Goal: Information Seeking & Learning: Learn about a topic

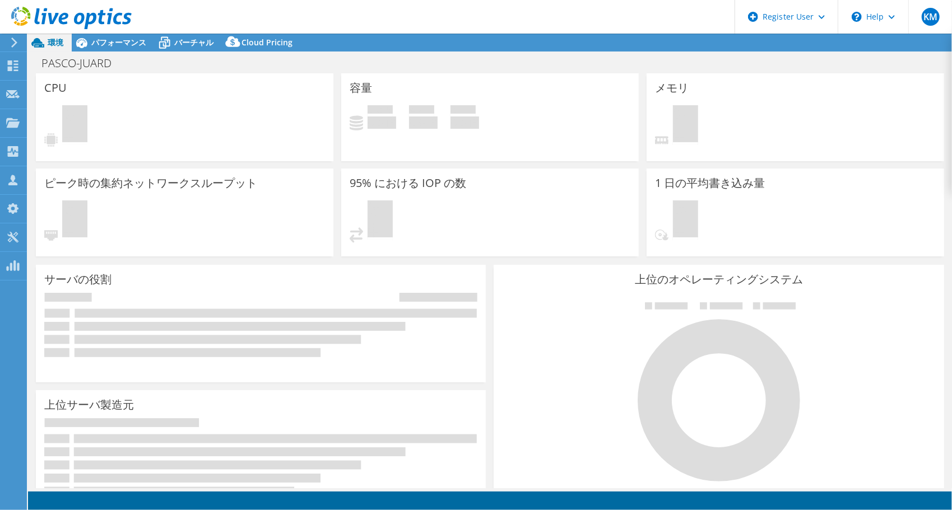
select select "USD"
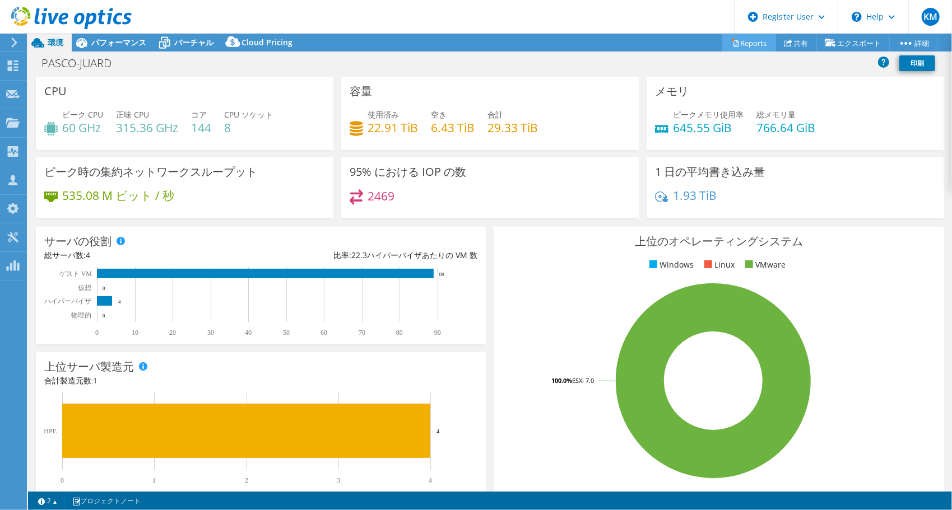
click at [760, 44] on link "Reports" at bounding box center [749, 42] width 54 height 17
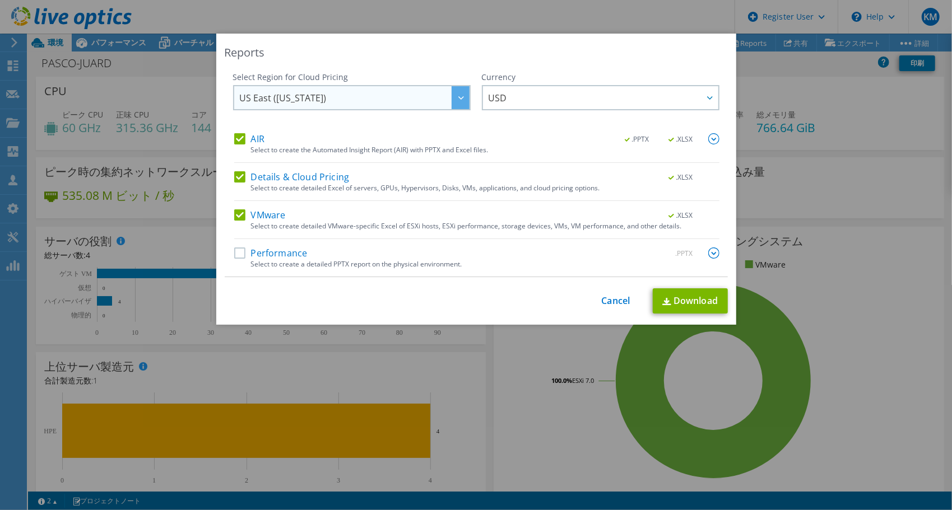
click at [458, 99] on icon at bounding box center [461, 97] width 6 height 3
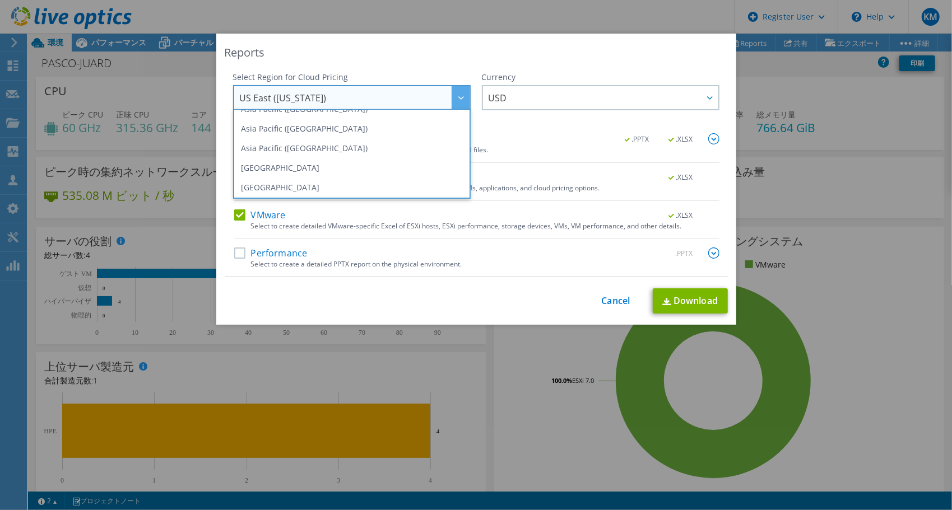
scroll to position [52, 0]
click at [422, 146] on li "Asia Pacific ([GEOGRAPHIC_DATA])" at bounding box center [352, 149] width 232 height 20
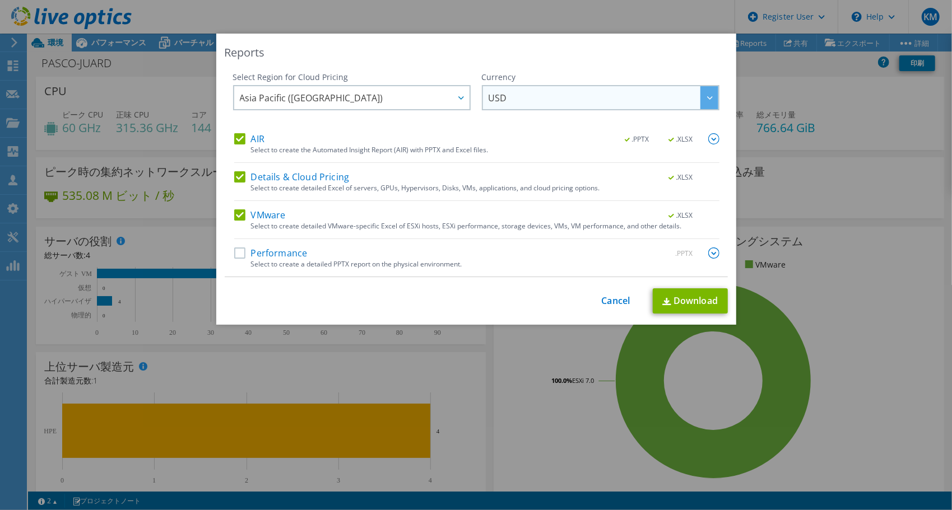
click at [525, 90] on span "USD" at bounding box center [604, 97] width 230 height 23
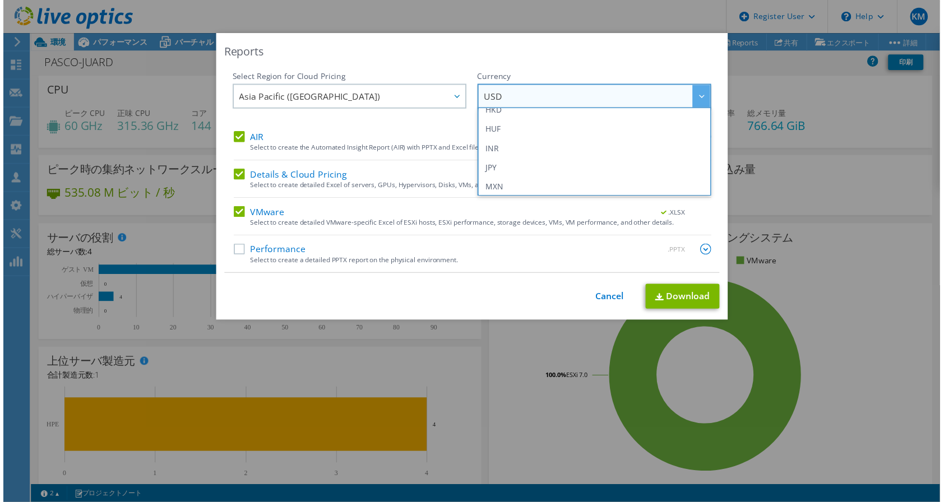
scroll to position [207, 0]
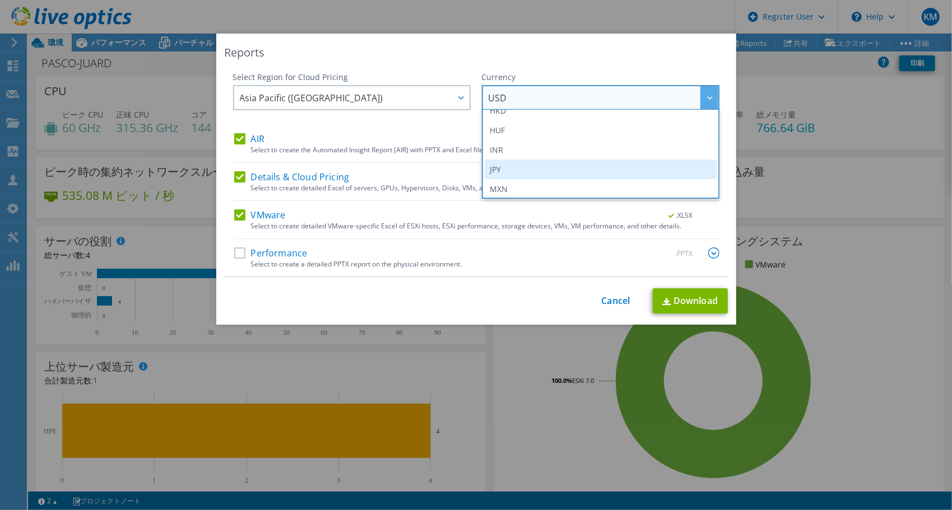
click at [516, 168] on li "JPY" at bounding box center [601, 170] width 232 height 20
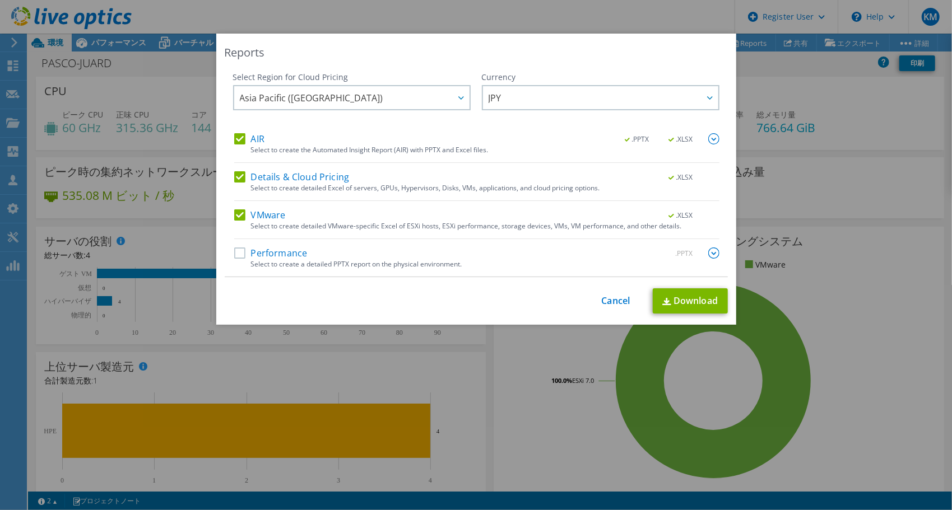
click at [273, 254] on label "Performance" at bounding box center [270, 253] width 73 height 11
click at [0, 0] on input "Performance" at bounding box center [0, 0] width 0 height 0
click at [676, 296] on link "Download" at bounding box center [690, 301] width 75 height 25
click at [640, 24] on div "Reports Select Region for Cloud Pricing Asia Pacific ([GEOGRAPHIC_DATA]) [GEOGR…" at bounding box center [476, 255] width 952 height 510
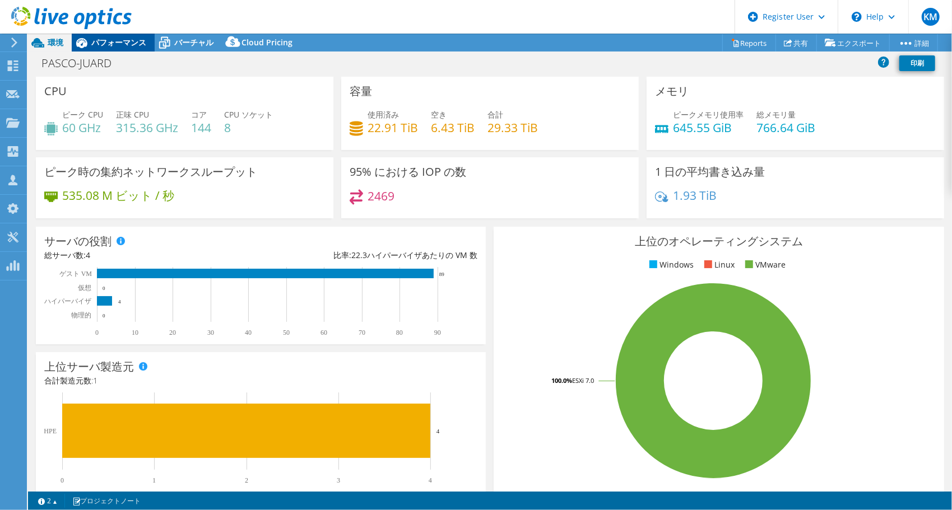
click at [127, 46] on span "パフォーマンス" at bounding box center [118, 42] width 55 height 11
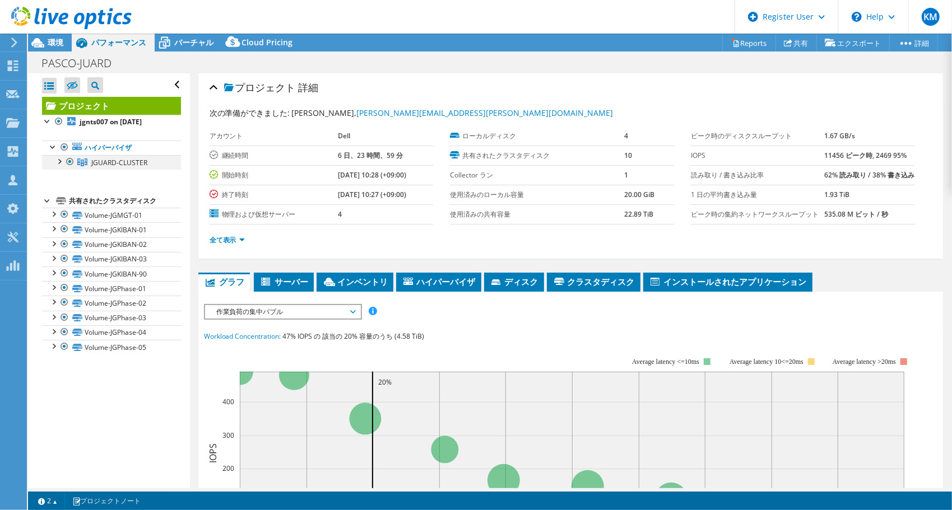
click at [58, 160] on div at bounding box center [58, 160] width 11 height 11
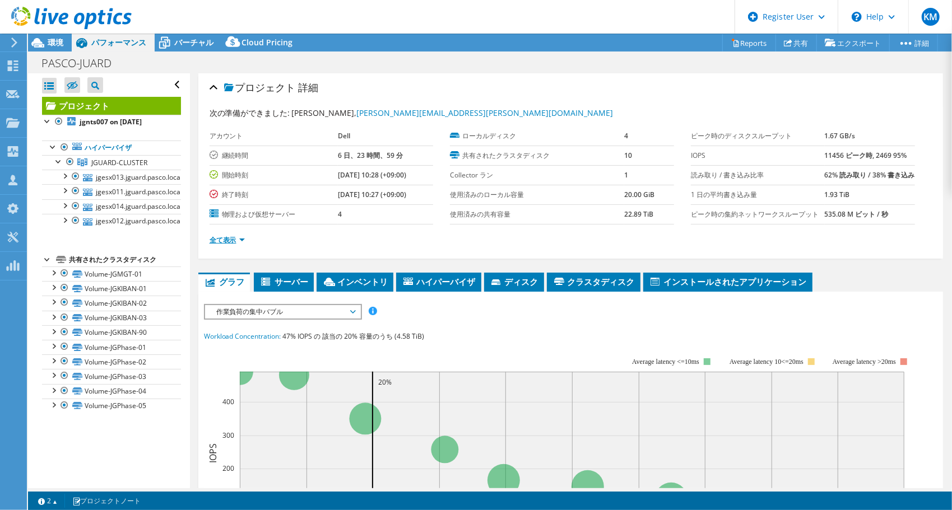
click at [234, 245] on link "全て表示" at bounding box center [227, 240] width 35 height 10
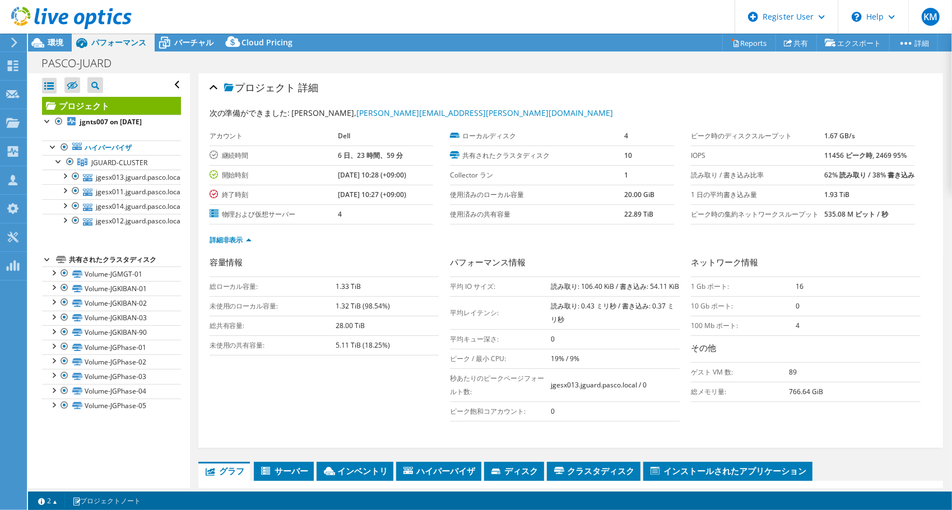
click at [268, 416] on div "容量情報 総ローカル容量: 1.33 TiB 未使用のローカル容量: 1.32 TiB (98.54%) 総共有容量: 28.00 TiB 未使用の共有容量:…" at bounding box center [571, 341] width 722 height 171
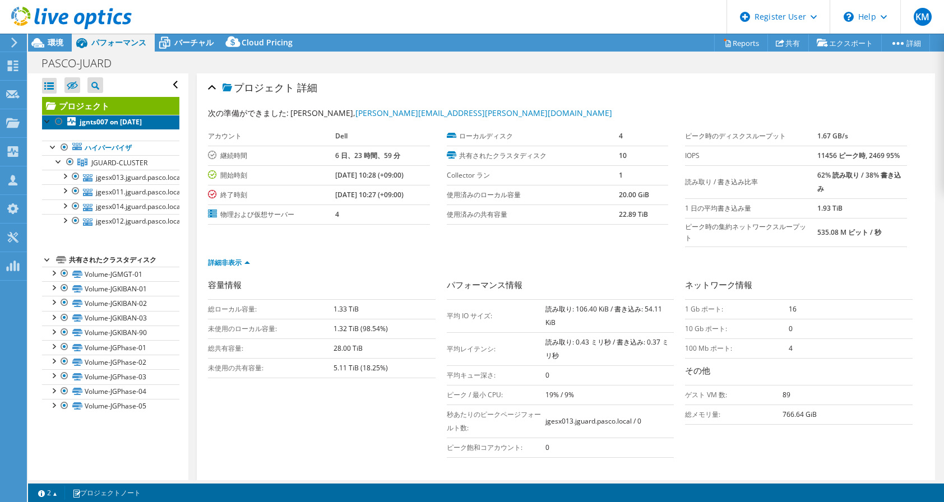
click at [128, 124] on b "jgnts007 on [DATE]" at bounding box center [111, 122] width 62 height 10
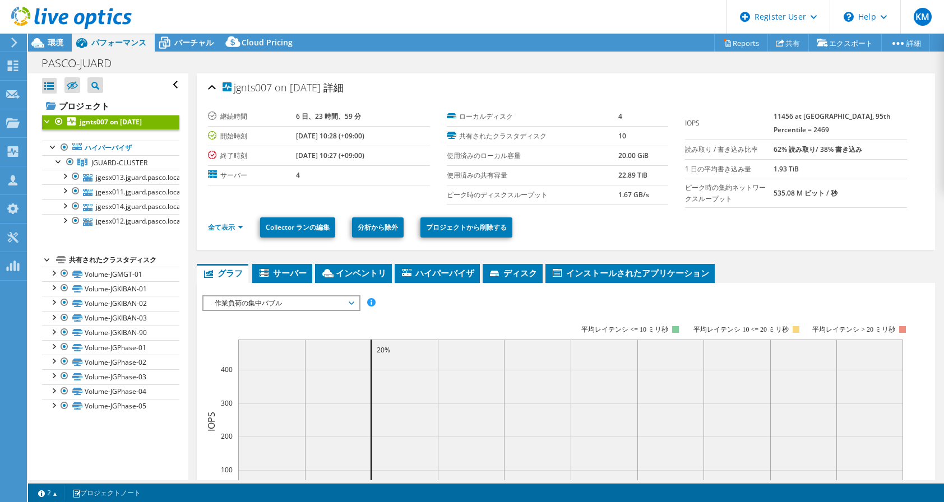
click at [128, 124] on b "jgnts007 on [DATE]" at bounding box center [111, 122] width 62 height 10
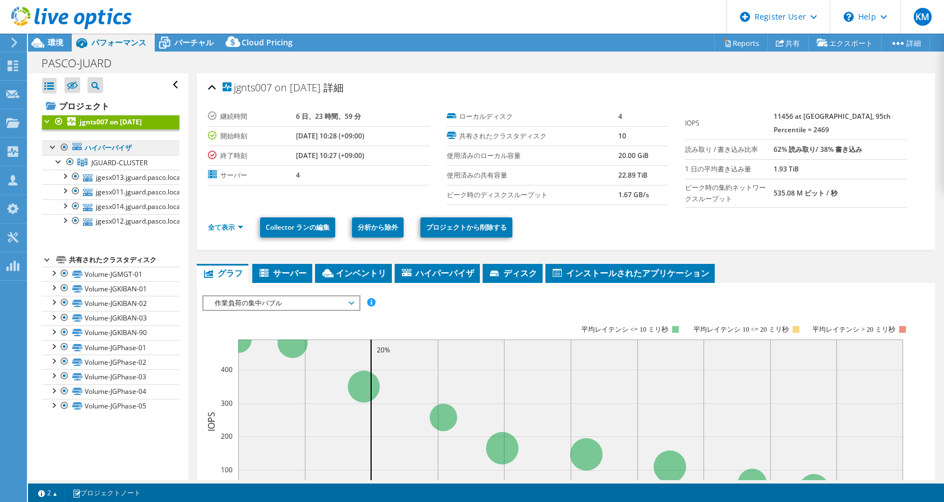
click at [120, 149] on link "ハイパーバイザ" at bounding box center [110, 148] width 137 height 15
click at [123, 148] on link "ハイパーバイザ" at bounding box center [110, 148] width 137 height 15
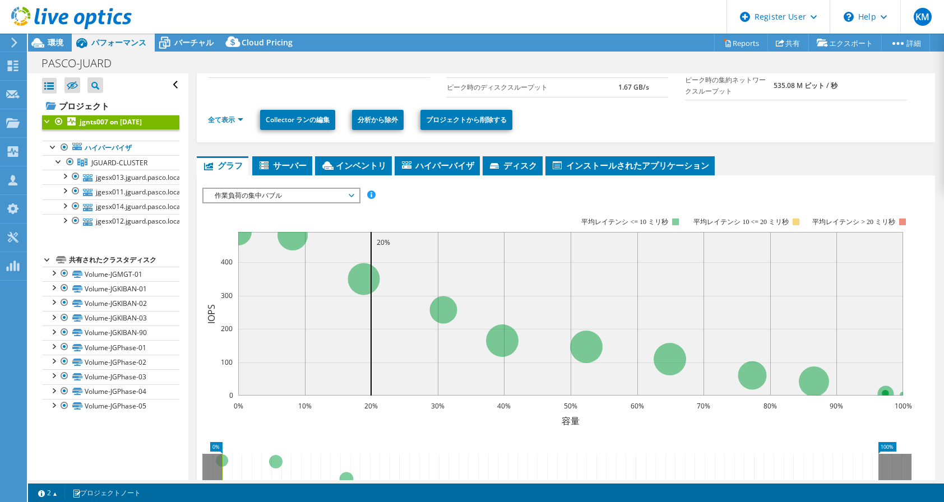
click at [351, 193] on span "作業負荷の集中バブル" at bounding box center [281, 195] width 144 height 13
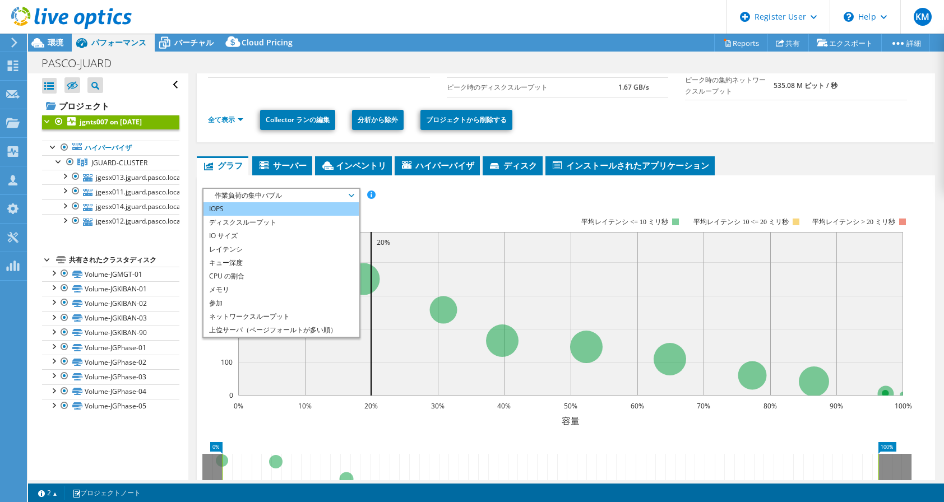
click at [322, 212] on li "IOPS" at bounding box center [280, 208] width 155 height 13
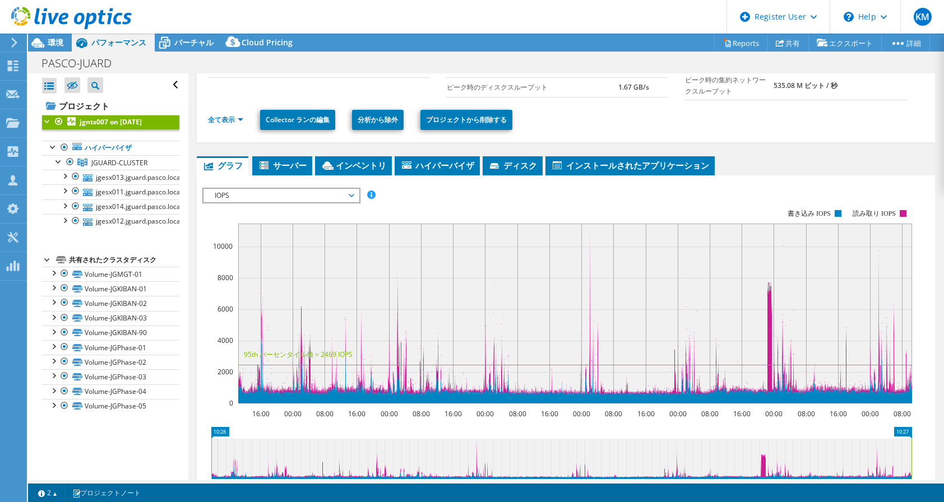
click at [807, 163] on ul "グラフ [GEOGRAPHIC_DATA] [GEOGRAPHIC_DATA] ハイパーバイザ ディスク [GEOGRAPHIC_DATA]" at bounding box center [566, 165] width 738 height 19
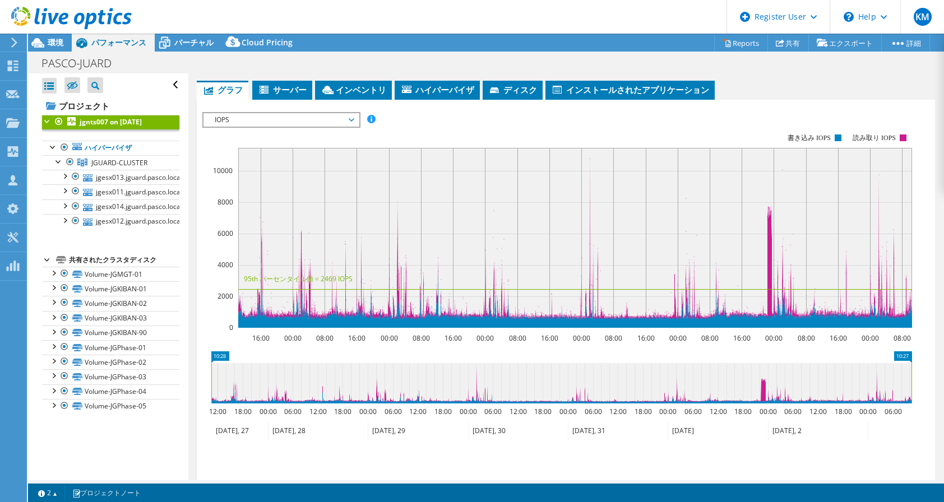
scroll to position [159, 0]
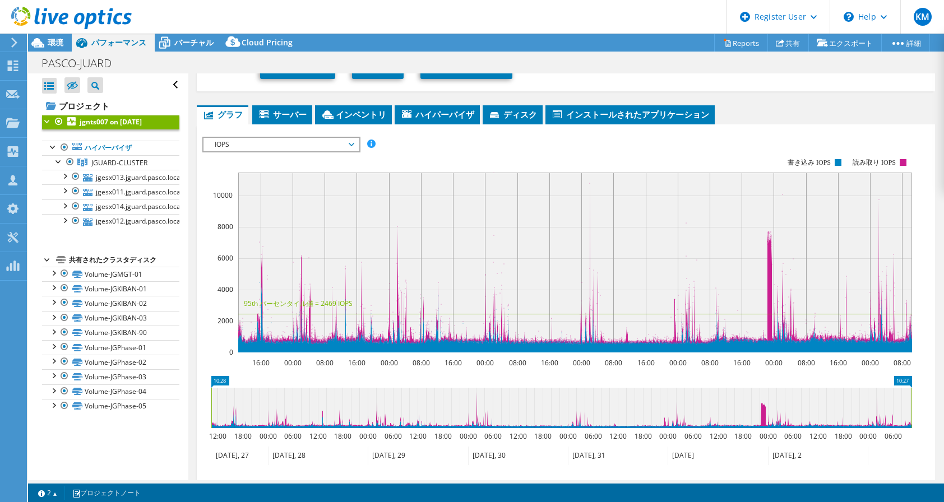
click at [809, 109] on ul "グラフ [GEOGRAPHIC_DATA] [GEOGRAPHIC_DATA] ハイパーバイザ ディスク [GEOGRAPHIC_DATA]" at bounding box center [566, 114] width 738 height 19
click at [754, 105] on ul "グラフ [GEOGRAPHIC_DATA] [GEOGRAPHIC_DATA] ハイパーバイザ ディスク [GEOGRAPHIC_DATA]" at bounding box center [566, 114] width 738 height 19
click at [351, 142] on span "IOPS" at bounding box center [281, 144] width 144 height 13
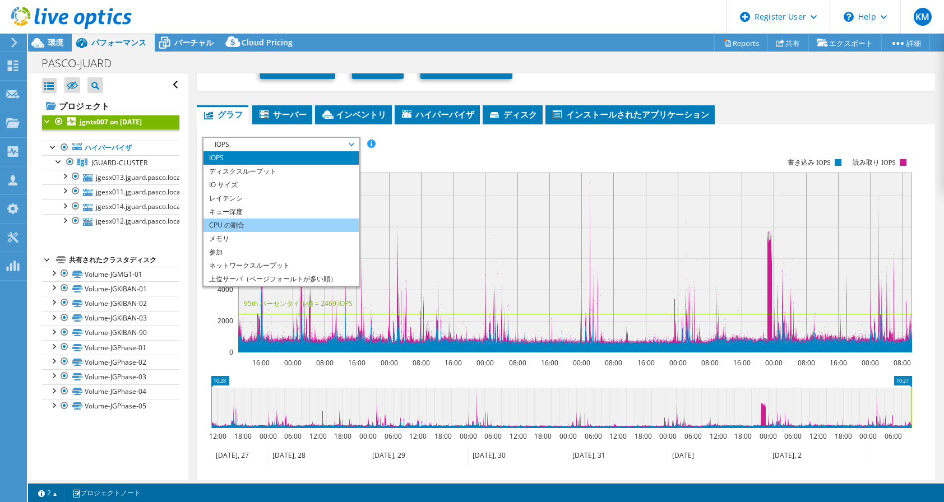
click at [323, 219] on li "CPU の割合" at bounding box center [280, 225] width 155 height 13
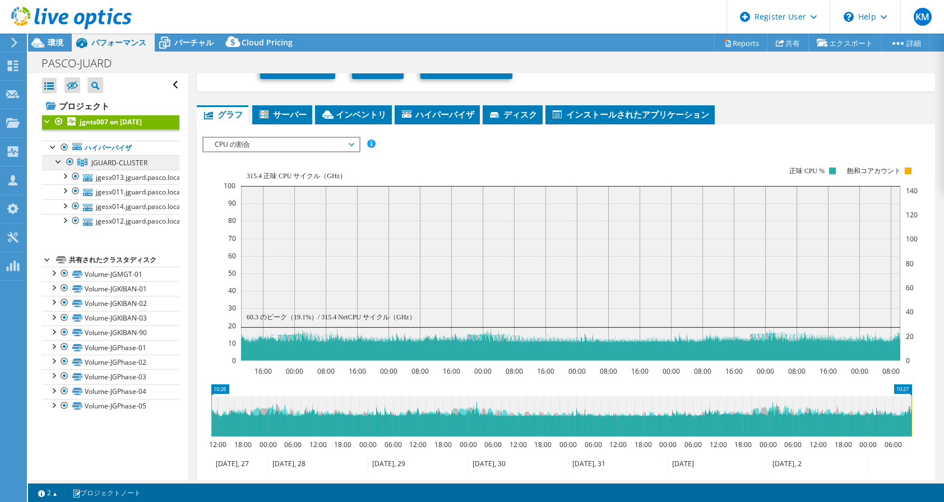
click at [122, 163] on span "JGUARD-CLUSTER" at bounding box center [119, 163] width 56 height 10
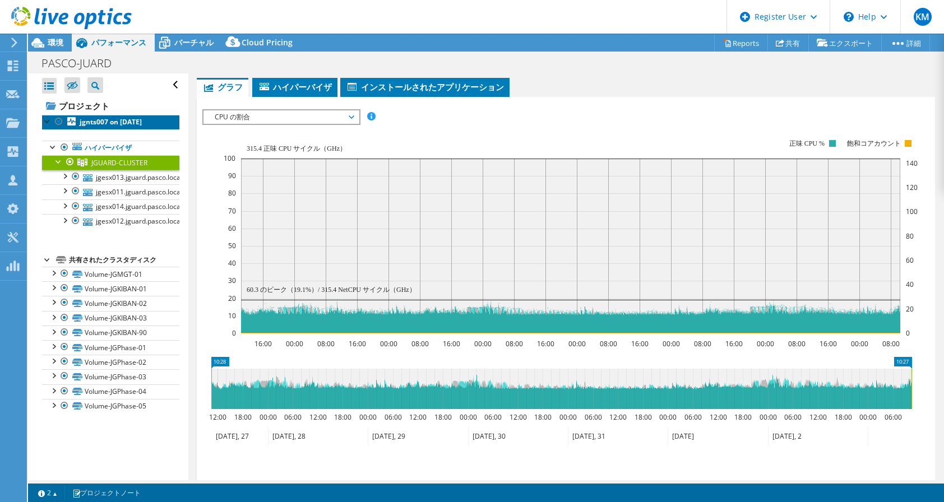
click at [108, 118] on b "jgnts007 on [DATE]" at bounding box center [111, 122] width 62 height 10
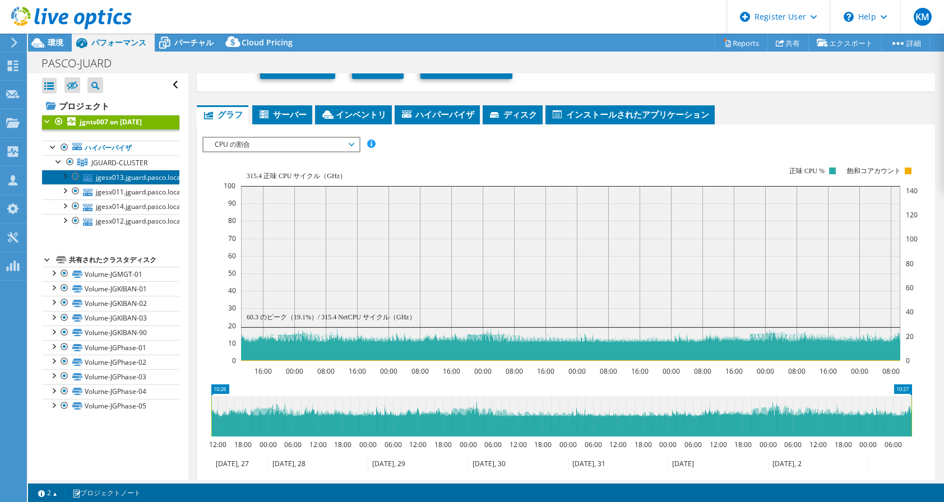
click at [108, 170] on link "jgesx013.jguard.pasco.local" at bounding box center [110, 177] width 137 height 15
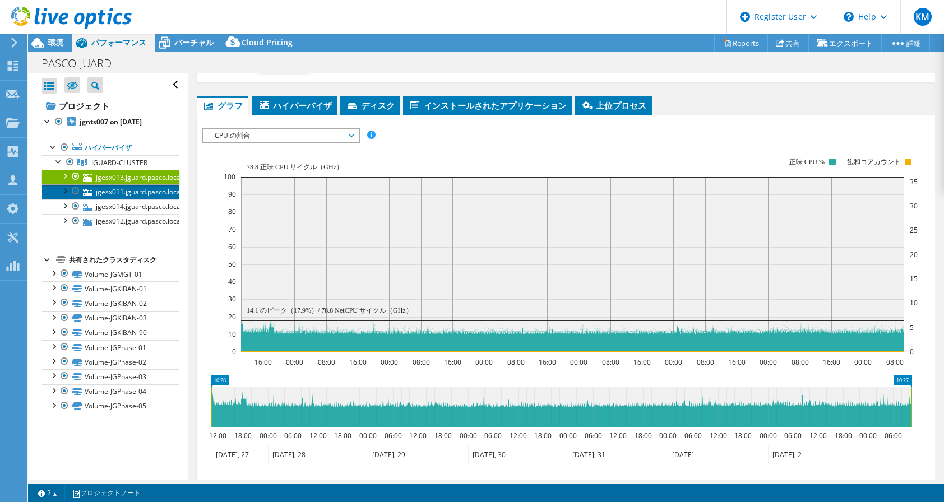
click at [107, 189] on link "jgesx011.jguard.pasco.local" at bounding box center [110, 191] width 137 height 15
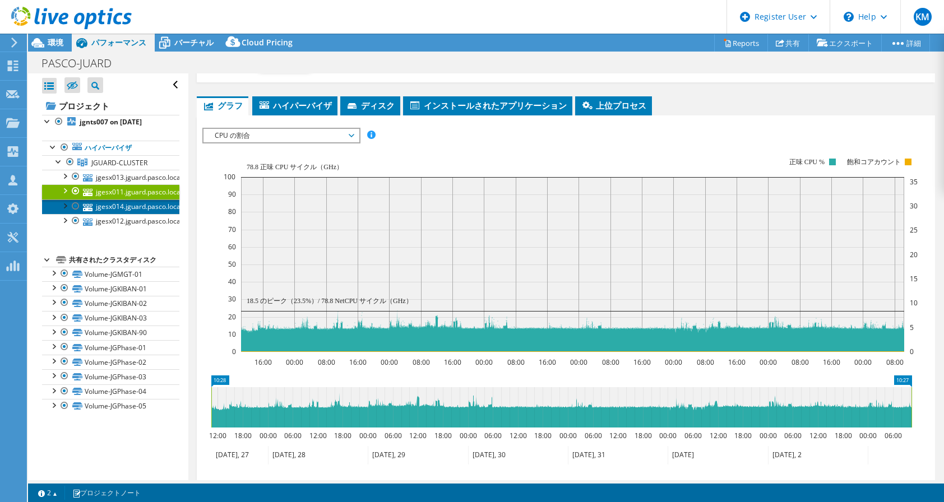
click at [106, 203] on link "jgesx014.jguard.pasco.local" at bounding box center [110, 206] width 137 height 15
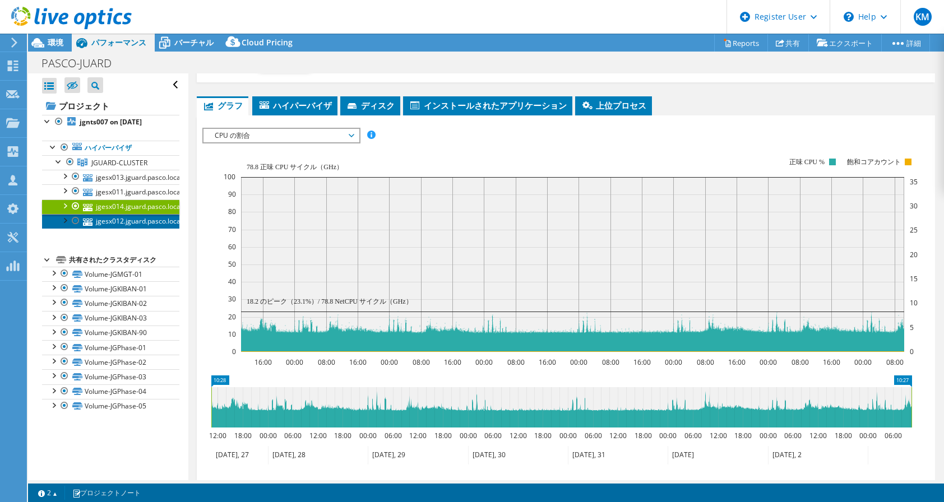
click at [103, 217] on link "jgesx012.jguard.pasco.local" at bounding box center [110, 221] width 137 height 15
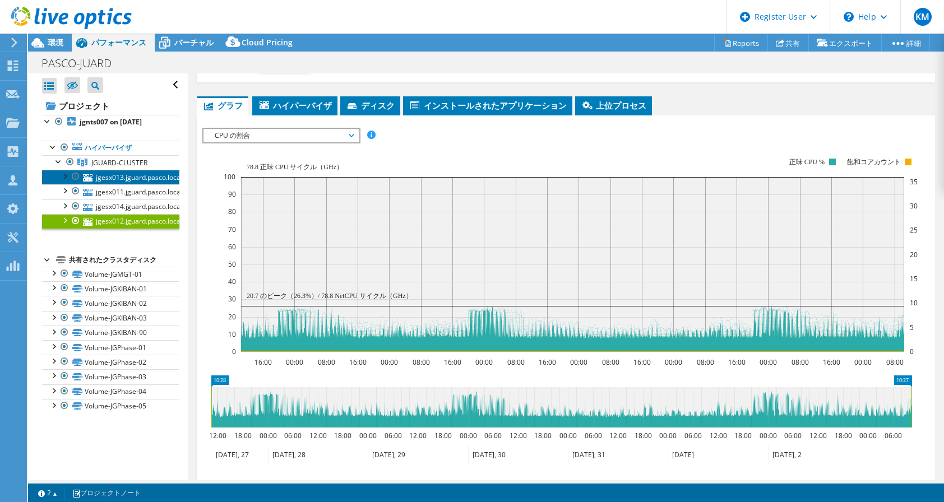
click at [104, 179] on link "jgesx013.jguard.pasco.local" at bounding box center [110, 177] width 137 height 15
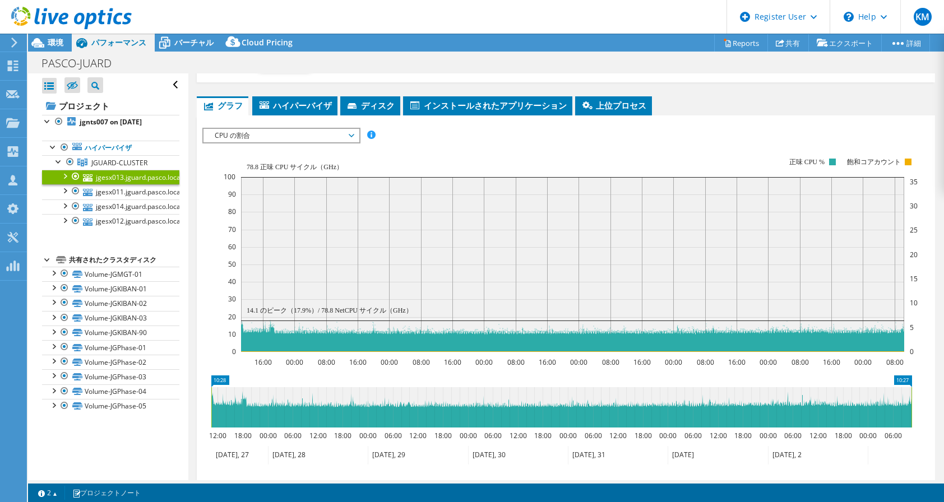
scroll to position [0, 0]
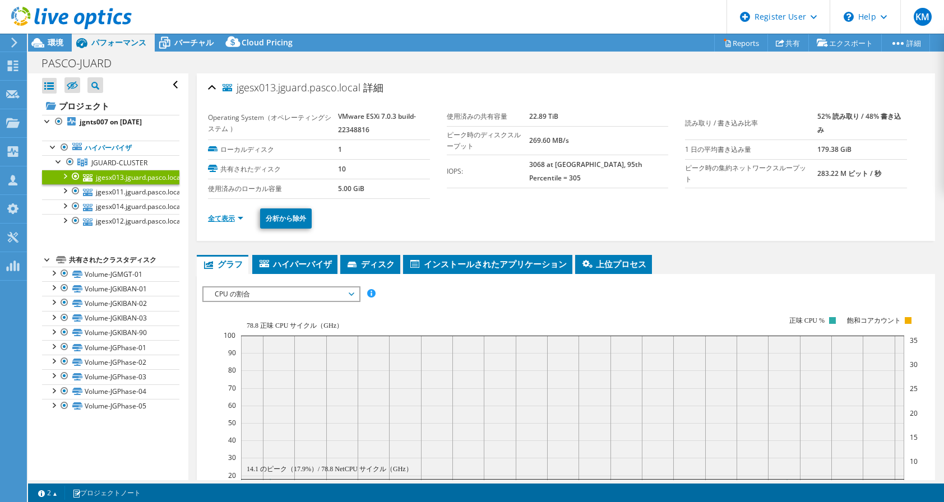
click at [217, 215] on link "全て表示" at bounding box center [225, 218] width 35 height 10
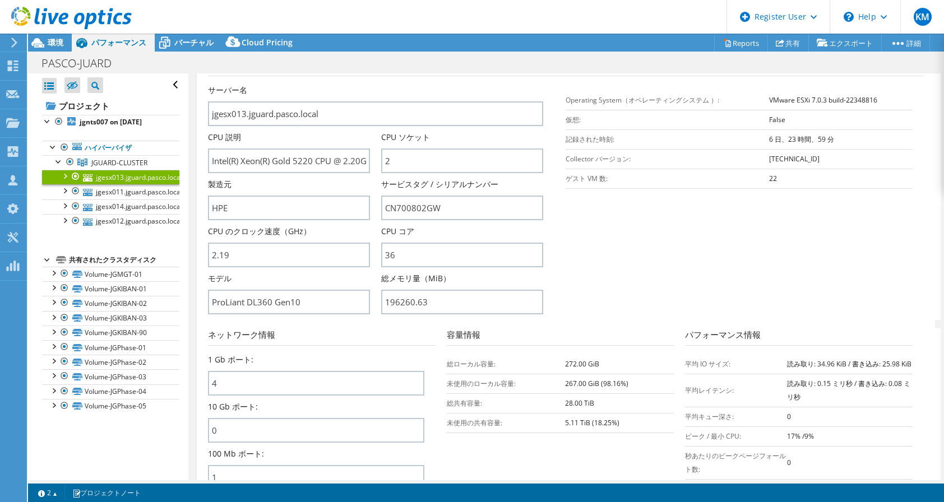
scroll to position [16, 0]
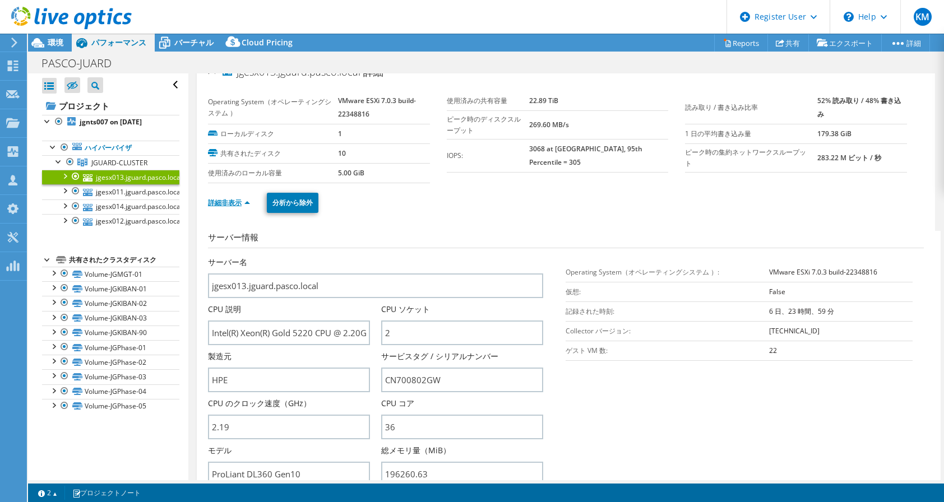
click at [235, 203] on link "詳細非表示" at bounding box center [229, 203] width 42 height 10
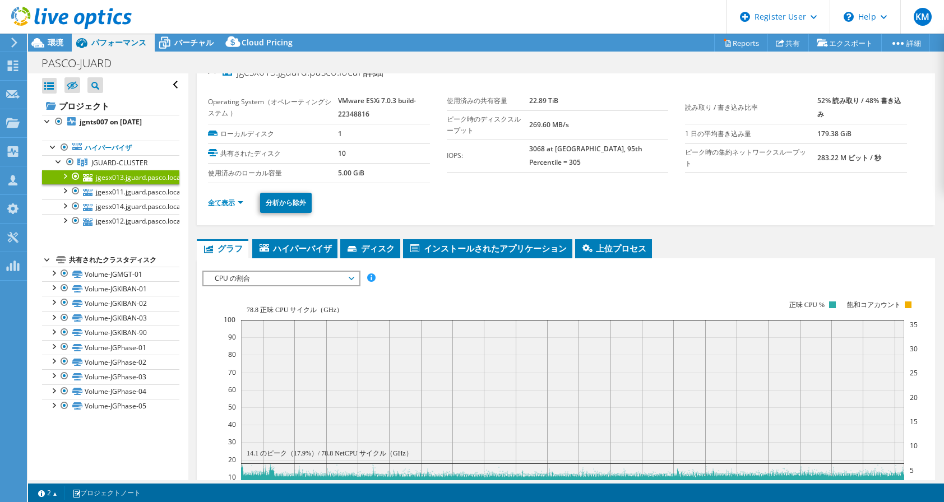
click at [235, 201] on link "全て表示" at bounding box center [225, 203] width 35 height 10
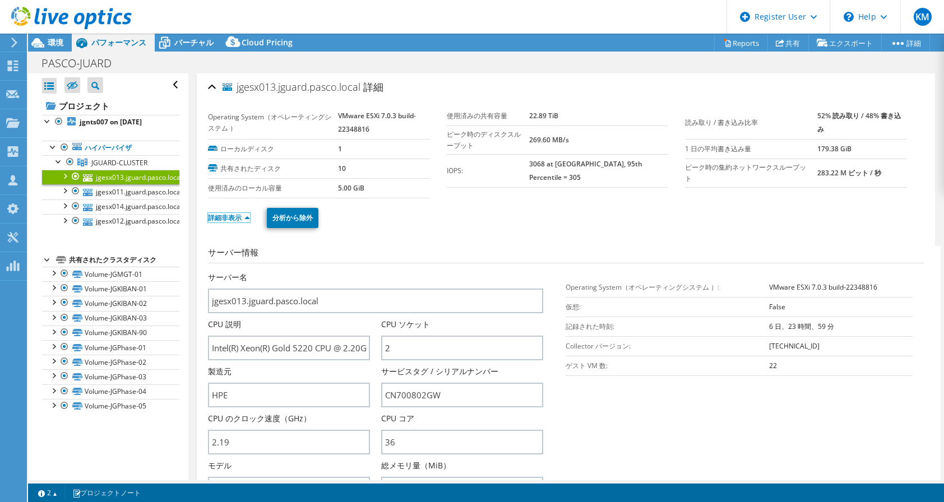
scroll to position [0, 0]
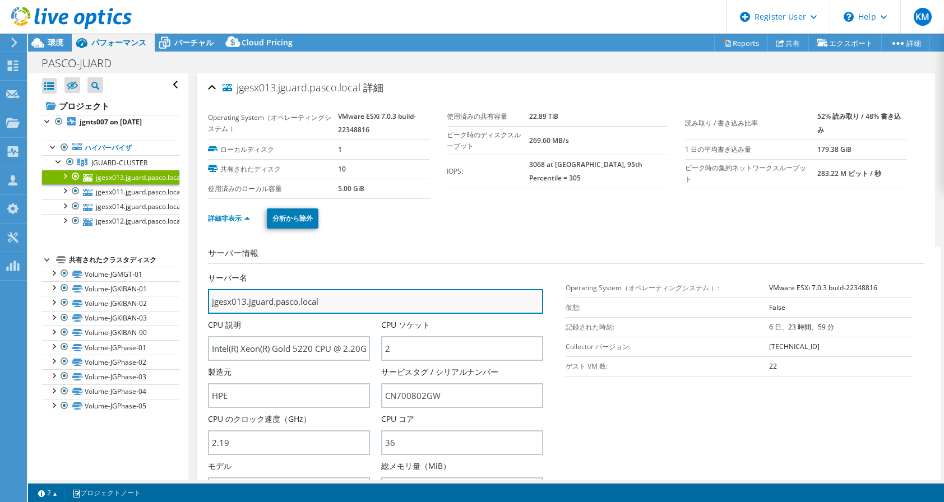
click at [331, 302] on input "jgesx013.jguard.pasco.local" at bounding box center [375, 301] width 335 height 25
drag, startPoint x: 343, startPoint y: 303, endPoint x: 67, endPoint y: 273, distance: 277.4
click at [67, 273] on div "すべて開く すべて閉じる 除外されたノードを非表示 プロジェクトツリーフィルタ" at bounding box center [486, 276] width 916 height 407
click at [459, 229] on div "詳細非表示 分析から除外" at bounding box center [566, 218] width 716 height 39
click at [629, 215] on ul "詳細非表示 分析から除外" at bounding box center [566, 217] width 716 height 23
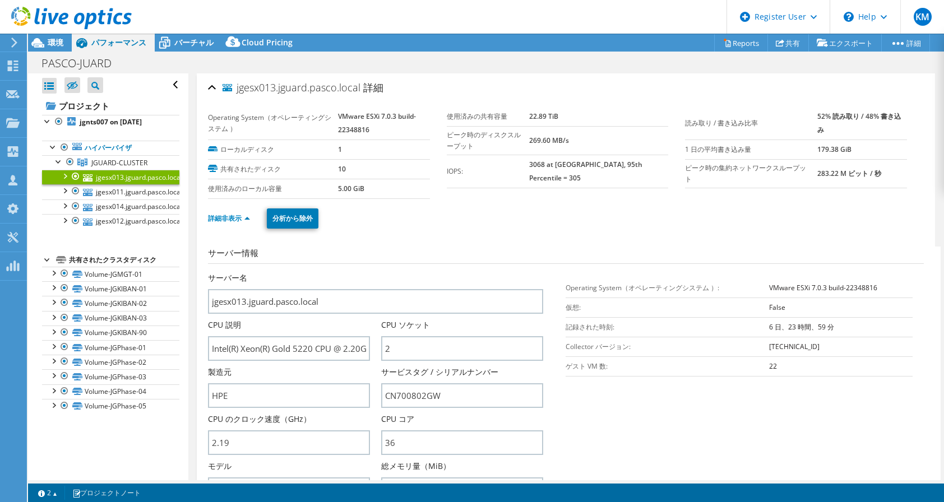
click at [629, 215] on ul "詳細非表示 分析から除外" at bounding box center [566, 217] width 716 height 23
click at [621, 229] on div "詳細非表示 分析から除外" at bounding box center [566, 218] width 716 height 39
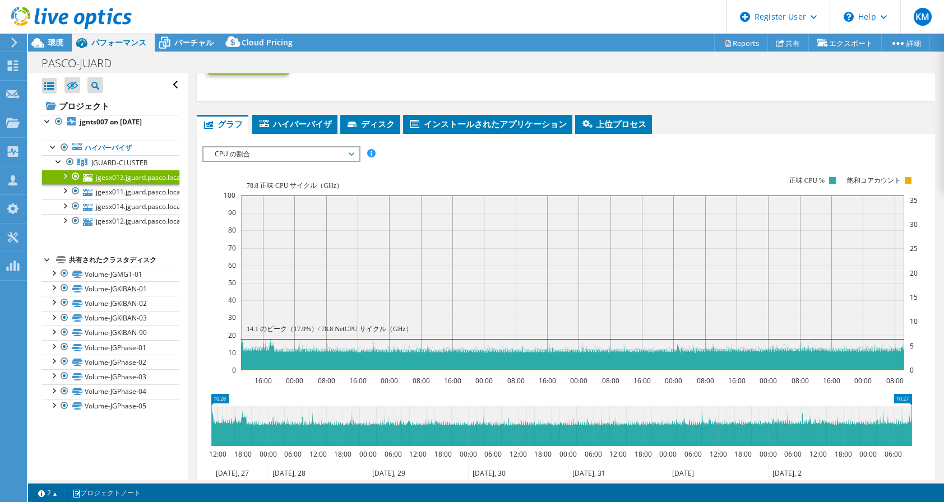
scroll to position [657, 0]
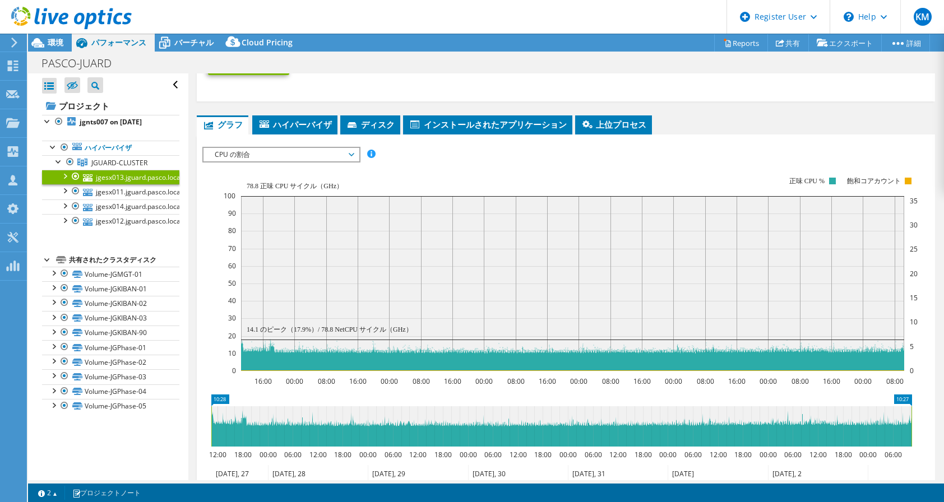
click at [346, 161] on span "CPU の割合" at bounding box center [281, 154] width 144 height 13
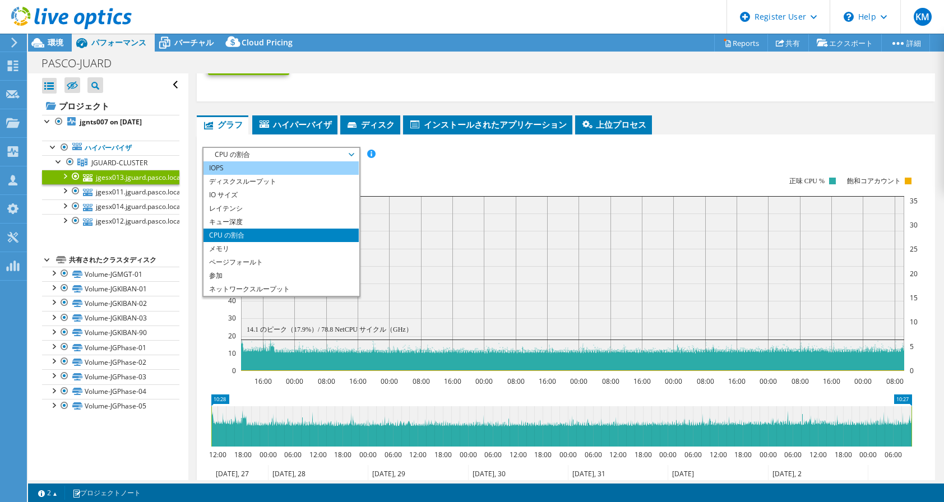
click at [315, 175] on li "IOPS" at bounding box center [280, 167] width 155 height 13
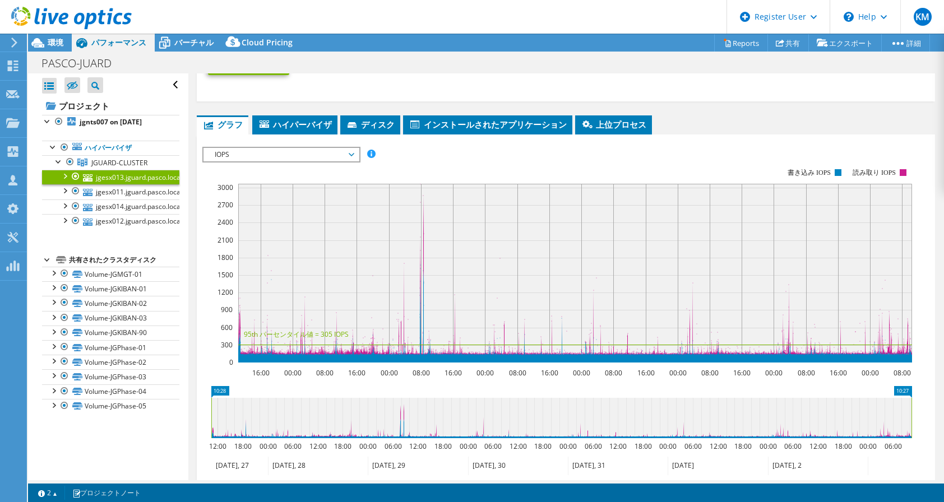
click at [731, 128] on ul "グラフ [GEOGRAPHIC_DATA] [GEOGRAPHIC_DATA] ハイパーバイザ ディスク [GEOGRAPHIC_DATA]" at bounding box center [566, 124] width 738 height 19
click at [324, 161] on span "IOPS" at bounding box center [281, 154] width 144 height 13
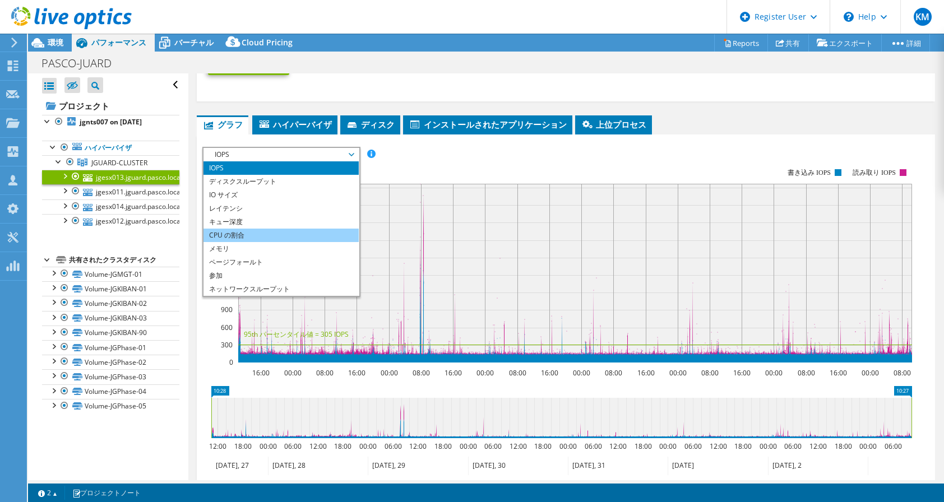
click at [296, 242] on li "CPU の割合" at bounding box center [280, 235] width 155 height 13
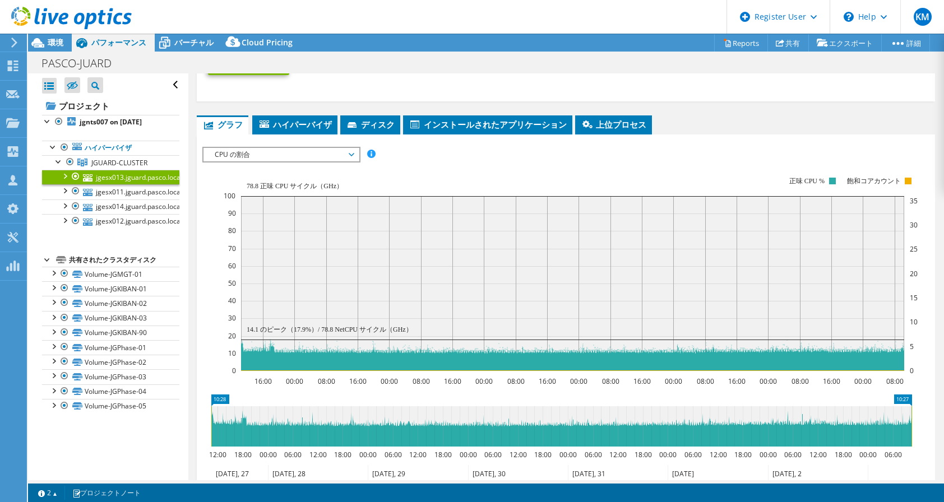
click at [606, 183] on rect at bounding box center [571, 274] width 694 height 224
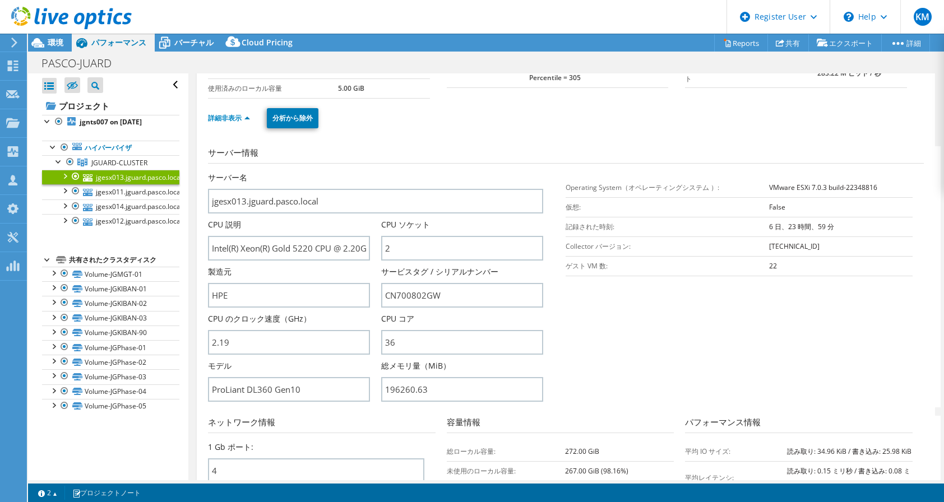
scroll to position [99, 0]
click at [105, 193] on link "jgesx011.jguard.pasco.local" at bounding box center [110, 191] width 137 height 15
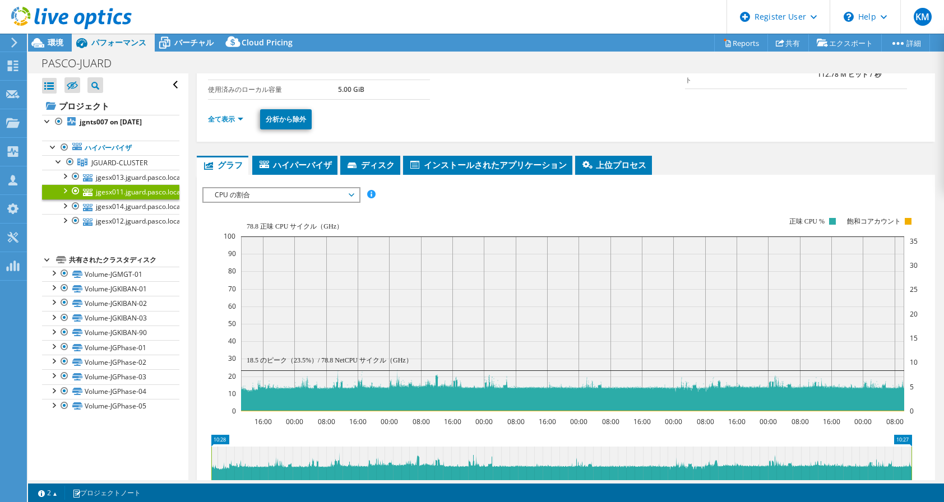
scroll to position [0, 0]
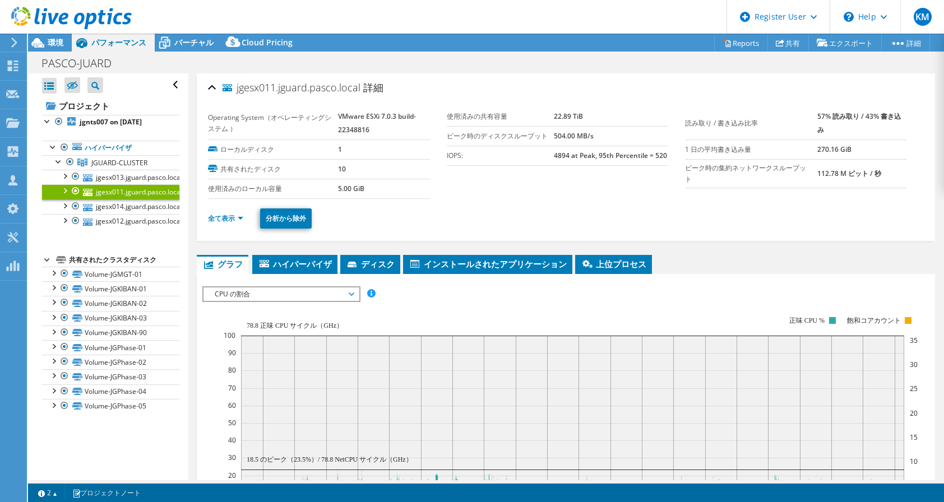
click at [838, 250] on div "jgesx011.jguard.pasco.local 詳細 Operating System（オペレーティングシステム ） VMware ESXi 7.0.…" at bounding box center [565, 413] width 755 height 681
click at [230, 216] on link "全て表示" at bounding box center [225, 218] width 35 height 10
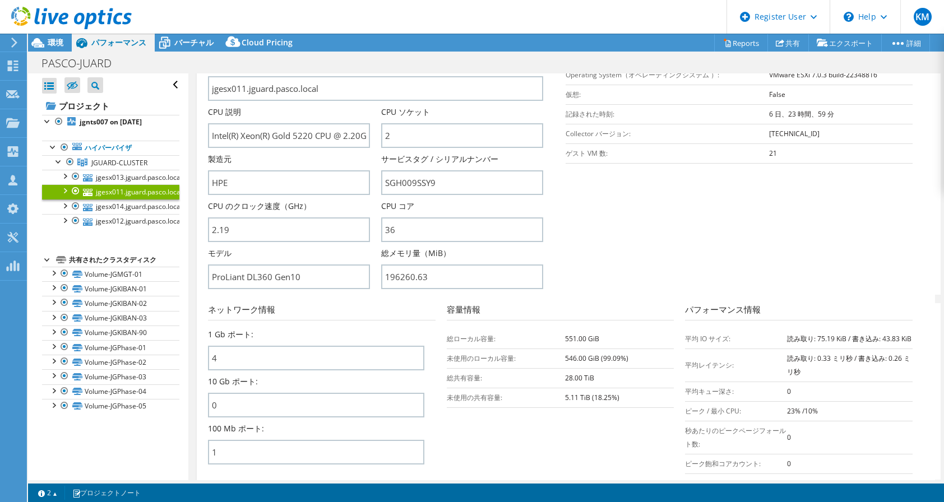
scroll to position [335, 0]
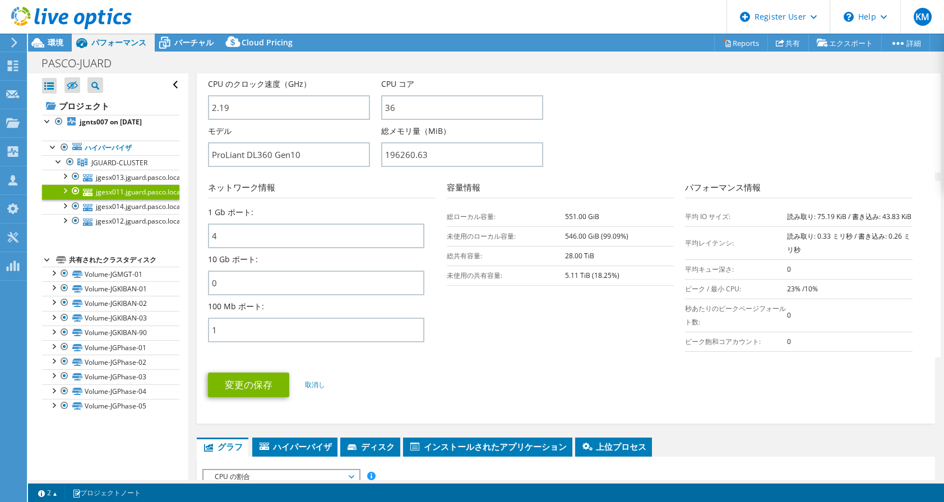
click at [667, 139] on section "サーバー情報 サーバー名 jgesx011.jguard.pasco.local CPU 説明 Intel(R) Xeon(R) Gold 5220 CPU …" at bounding box center [568, 41] width 721 height 261
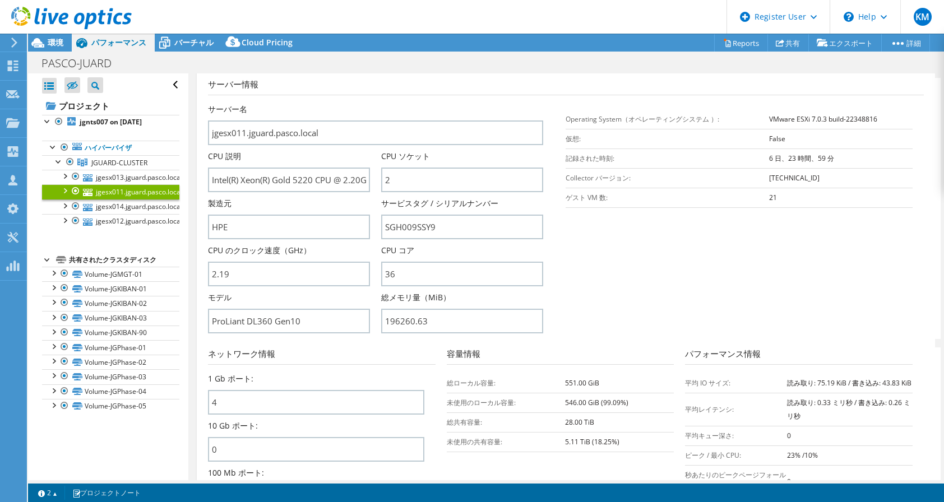
scroll to position [119, 0]
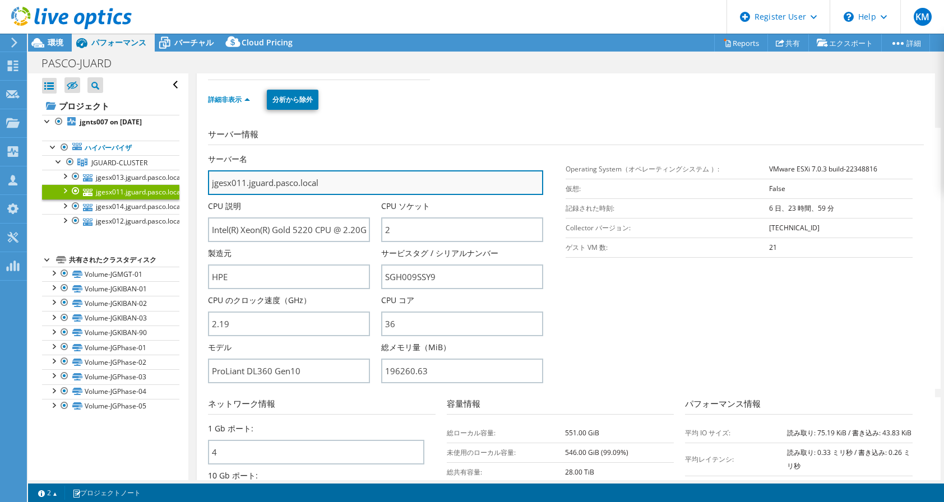
click at [326, 177] on input "jgesx011.jguard.pasco.local" at bounding box center [375, 182] width 335 height 25
drag, startPoint x: 349, startPoint y: 180, endPoint x: 166, endPoint y: 173, distance: 182.8
click at [166, 173] on div "すべて開く すべて閉じる 除外されたノードを非表示 プロジェクトツリーフィルタ" at bounding box center [486, 276] width 916 height 407
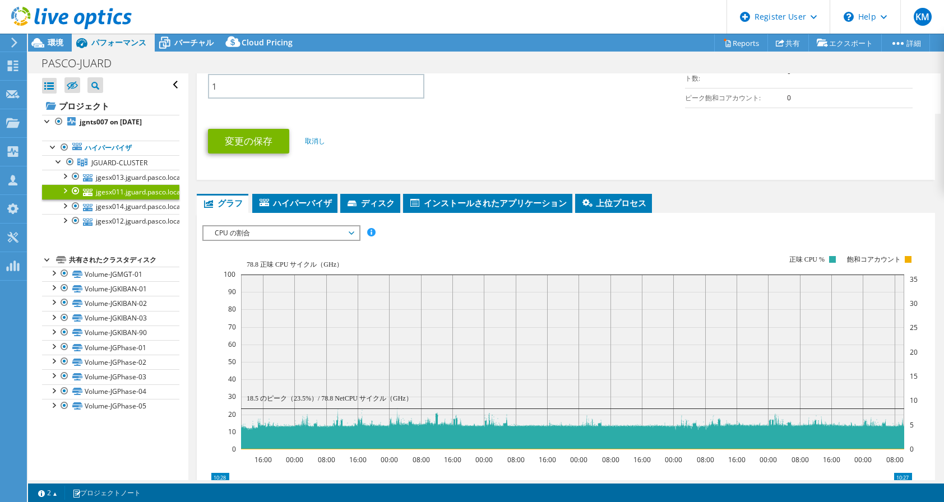
scroll to position [579, 0]
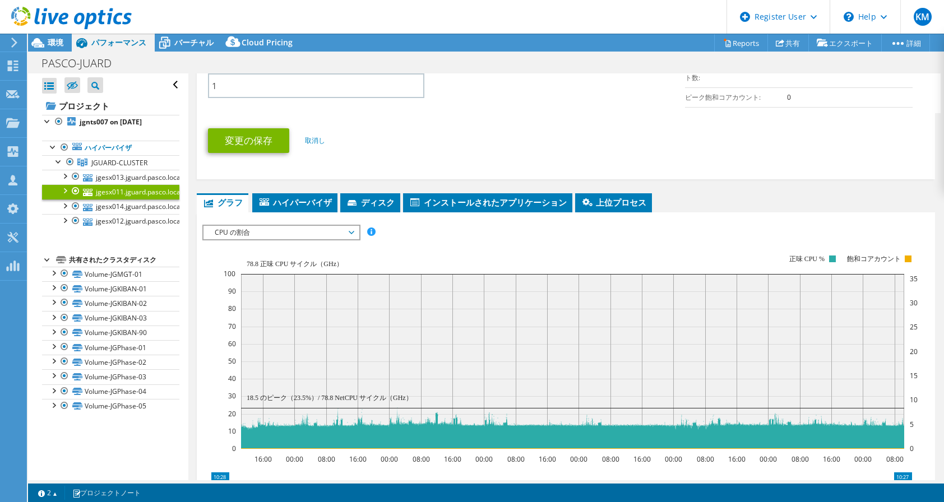
click at [402, 240] on div "IOPS ディスクスループット IO サイズ レイテンシ キュー深度 CPU の割合 メモリ ページフォールト 参加 ネットワークスループット 上位サーバ（ペ…" at bounding box center [565, 232] width 727 height 15
click at [452, 257] on rect at bounding box center [571, 352] width 694 height 224
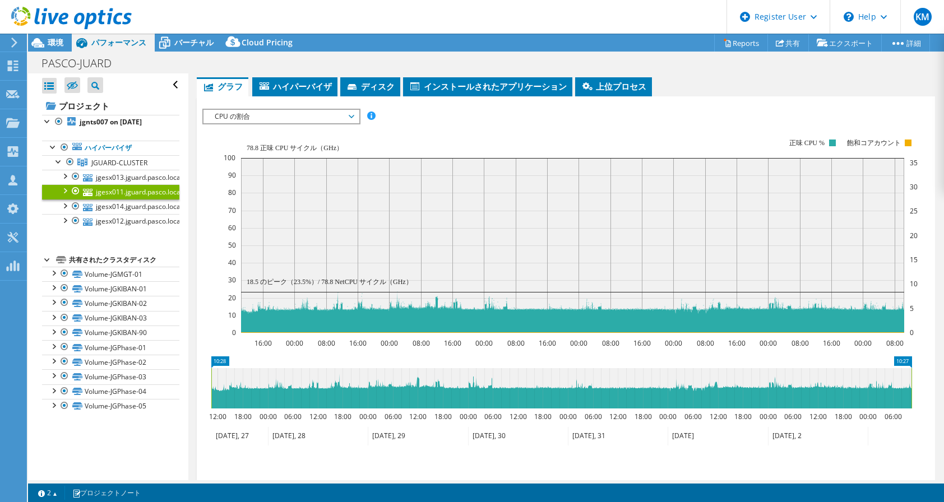
scroll to position [696, 0]
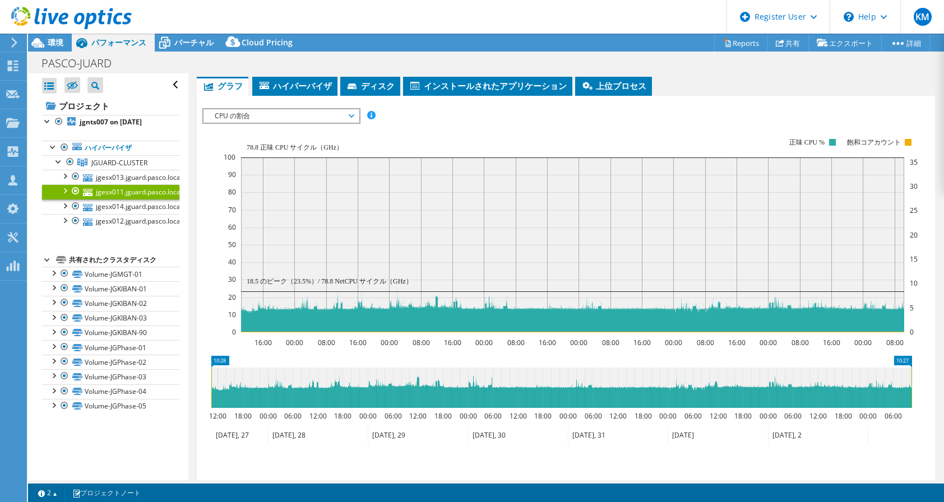
click at [350, 123] on span "CPU の割合" at bounding box center [281, 115] width 144 height 13
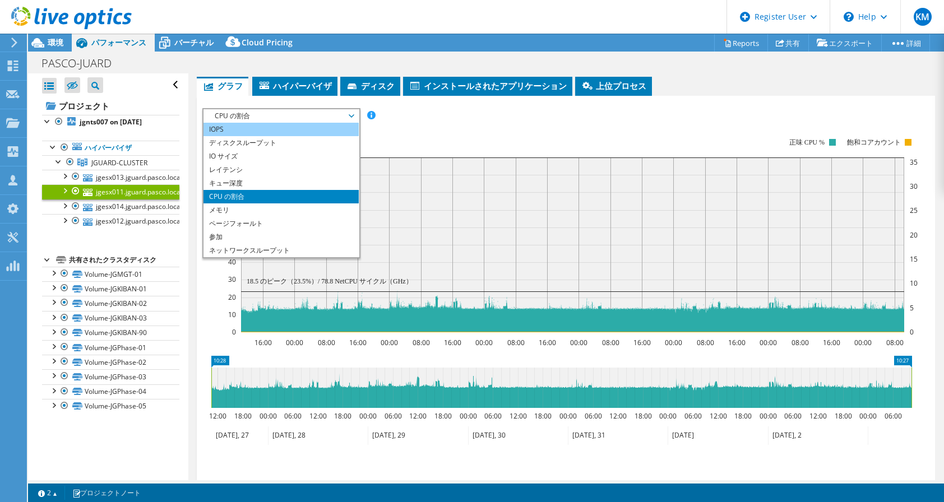
click at [328, 136] on li "IOPS" at bounding box center [280, 129] width 155 height 13
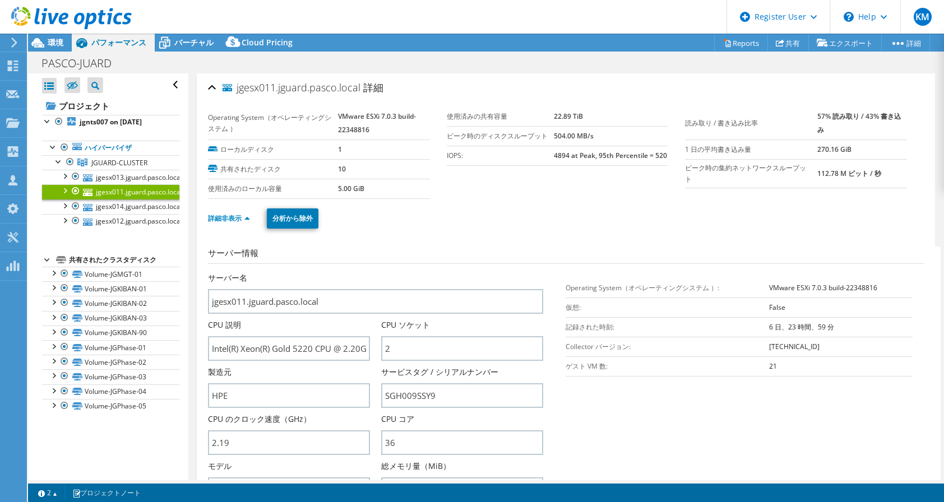
select select "USD"
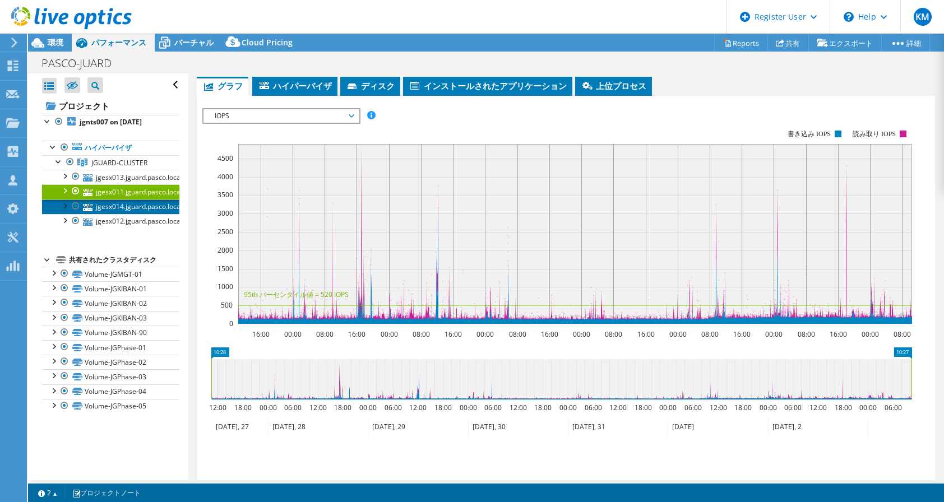
click at [132, 206] on link "jgesx014.jguard.pasco.local" at bounding box center [110, 206] width 137 height 15
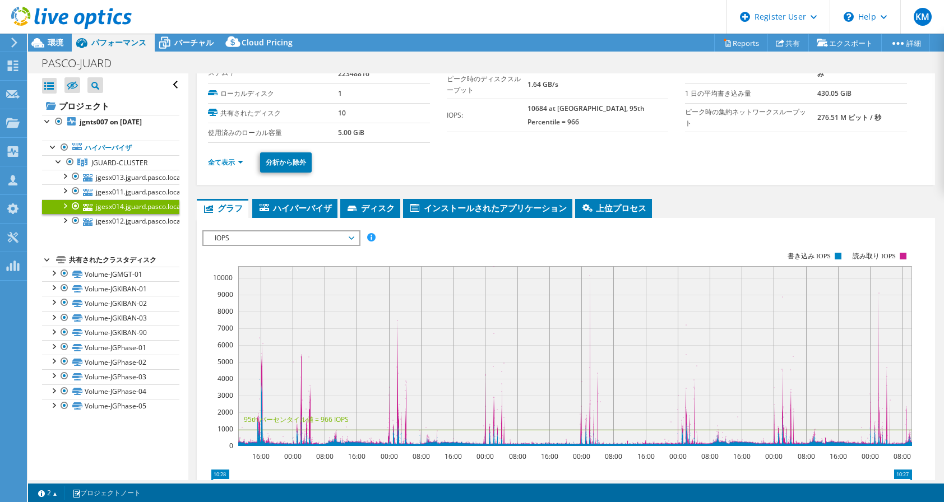
scroll to position [0, 0]
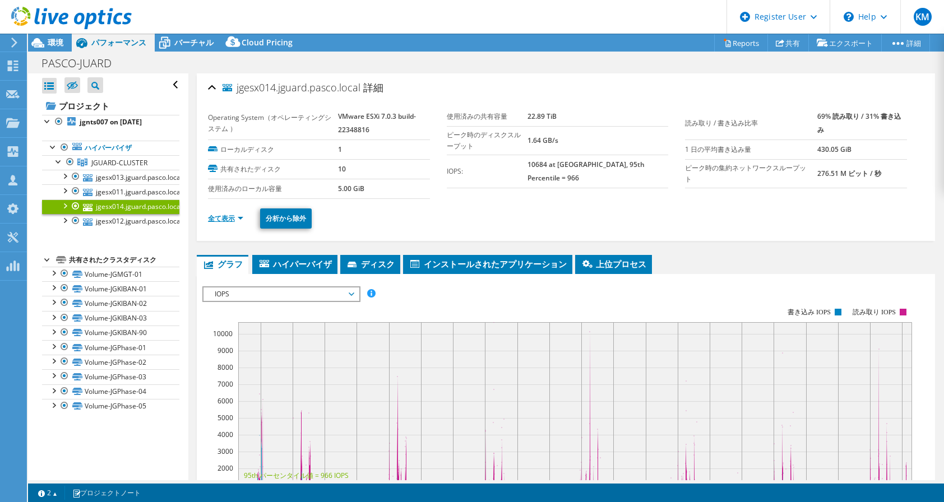
click at [233, 214] on link "全て表示" at bounding box center [225, 218] width 35 height 10
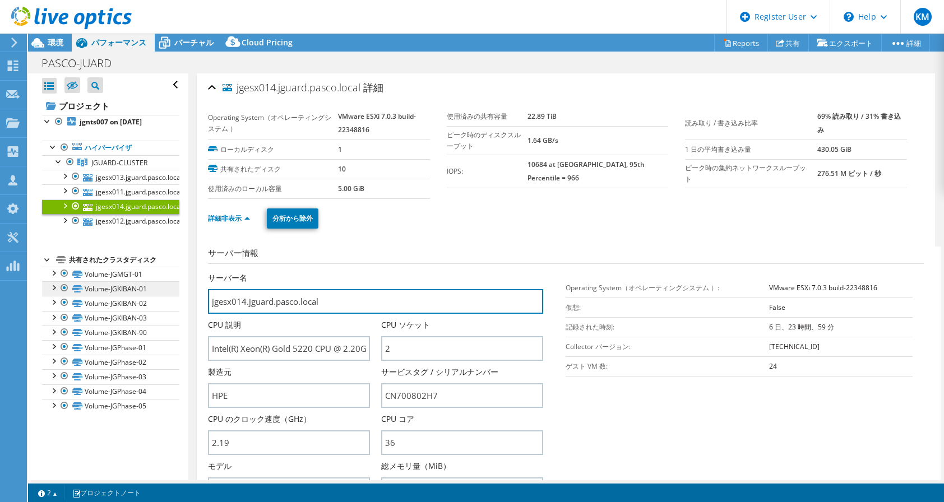
drag, startPoint x: 333, startPoint y: 301, endPoint x: 146, endPoint y: 291, distance: 186.9
click at [146, 291] on div "すべて開く すべて閉じる 除外されたノードを非表示 プロジェクトツリーフィルタ" at bounding box center [486, 276] width 916 height 407
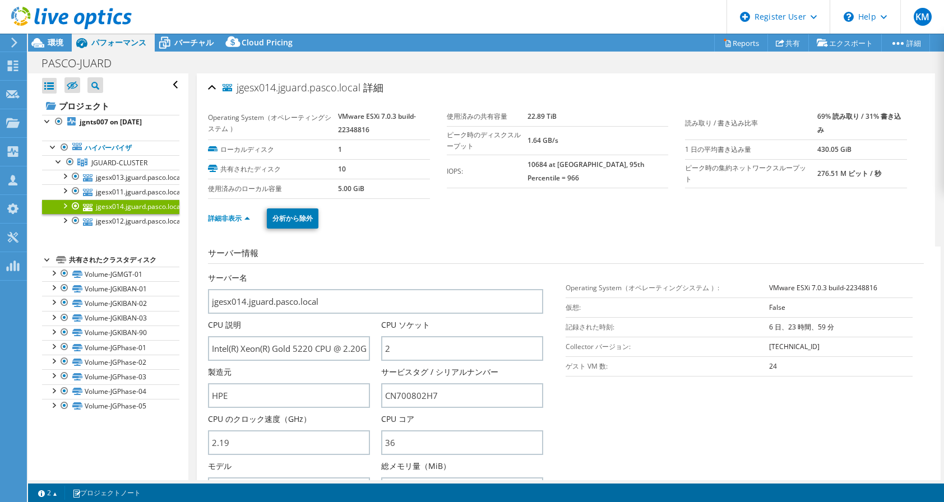
click at [436, 259] on h3 "サーバー情報" at bounding box center [566, 255] width 716 height 17
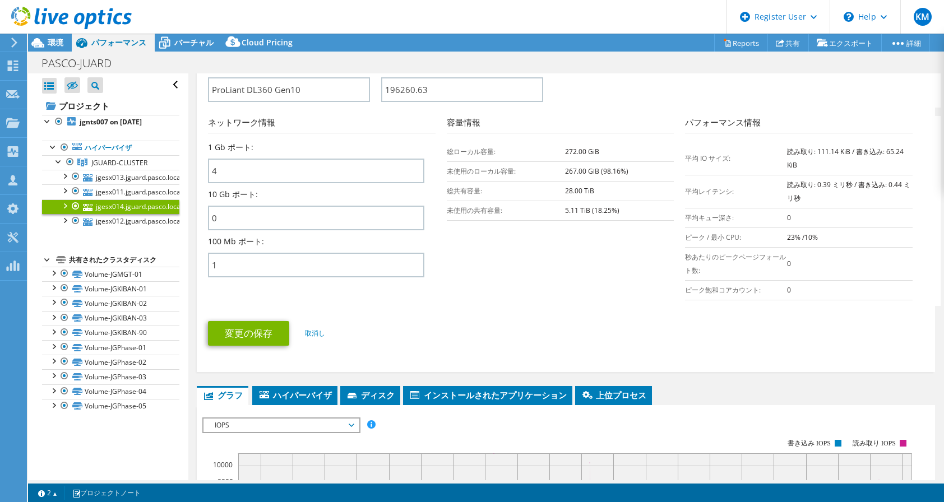
scroll to position [401, 0]
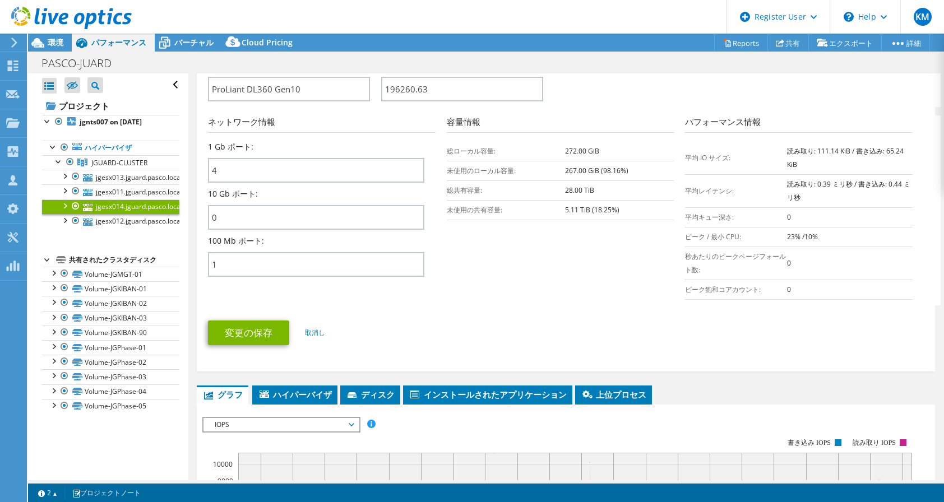
click at [574, 326] on ul "変更の保存 取消し" at bounding box center [566, 331] width 716 height 27
click at [494, 300] on section "ネットワーク情報 1 Gb ポート: 4 10 Gb ポート: 0 100 Mb ポート: 1 容量情報 0 0 0" at bounding box center [568, 210] width 721 height 190
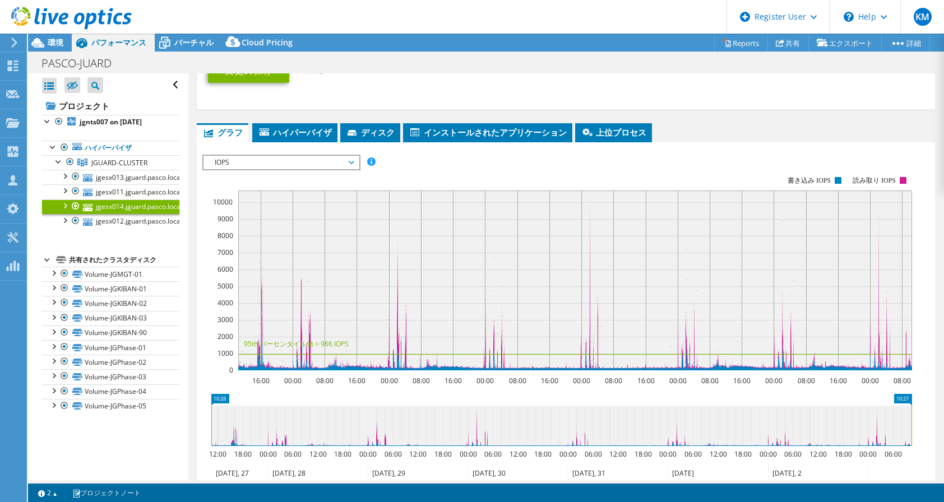
scroll to position [663, 0]
click at [303, 163] on span "IOPS" at bounding box center [281, 162] width 144 height 13
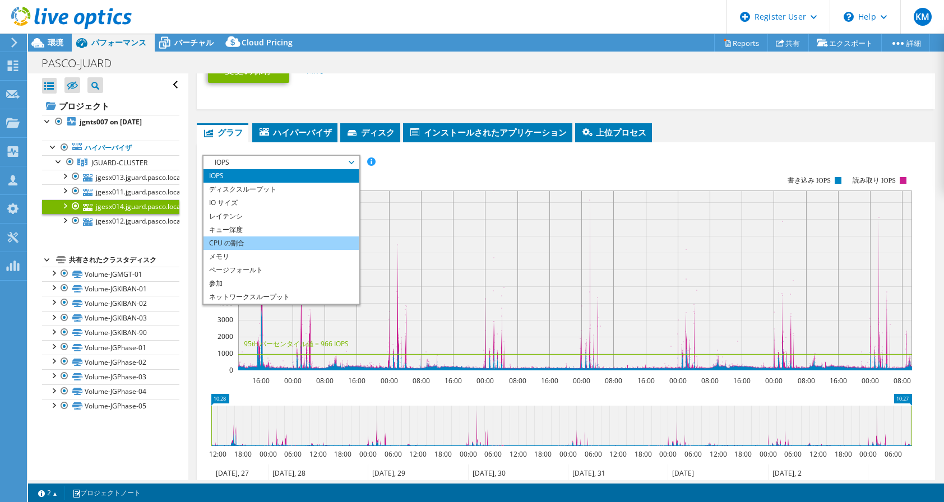
click at [294, 238] on li "CPU の割合" at bounding box center [280, 242] width 155 height 13
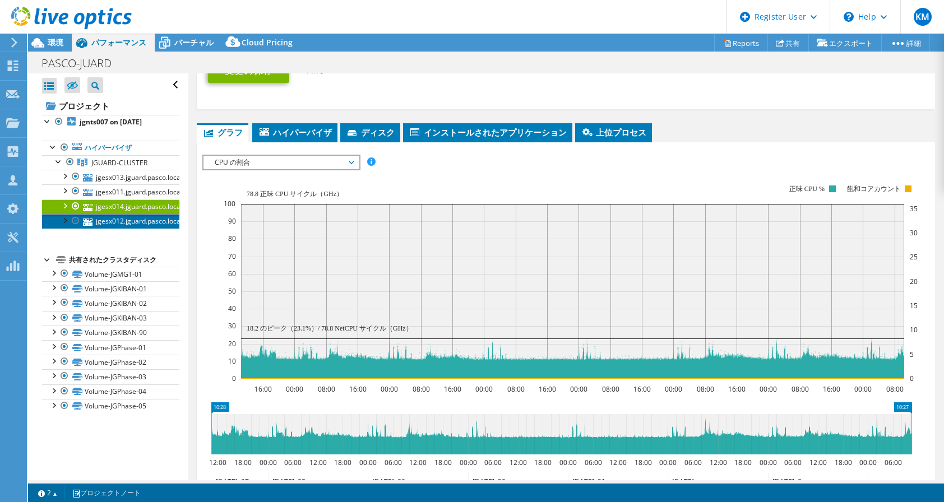
click at [128, 217] on link "jgesx012.jguard.pasco.local" at bounding box center [110, 221] width 137 height 15
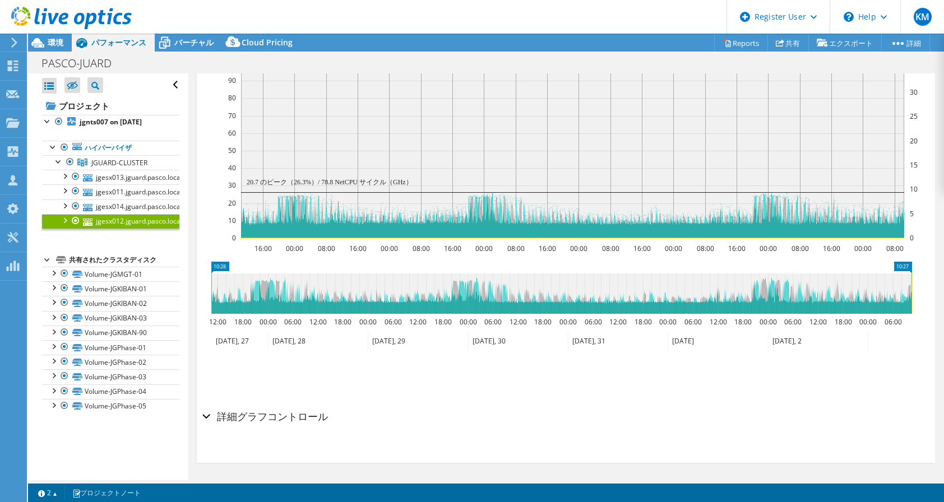
scroll to position [0, 0]
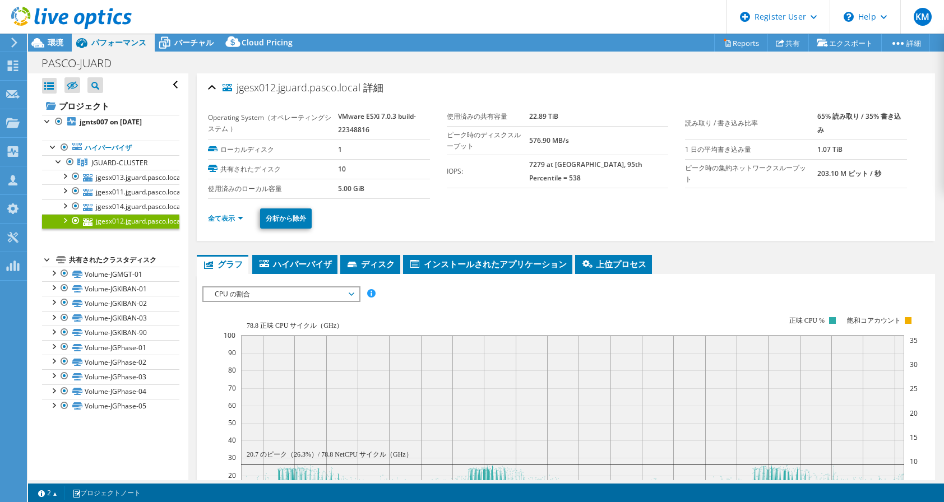
click at [895, 256] on ul "グラフ [GEOGRAPHIC_DATA] [GEOGRAPHIC_DATA] ハイパーバイザ ディスク [GEOGRAPHIC_DATA]" at bounding box center [566, 264] width 738 height 19
click at [212, 215] on link "全て表示" at bounding box center [225, 218] width 35 height 10
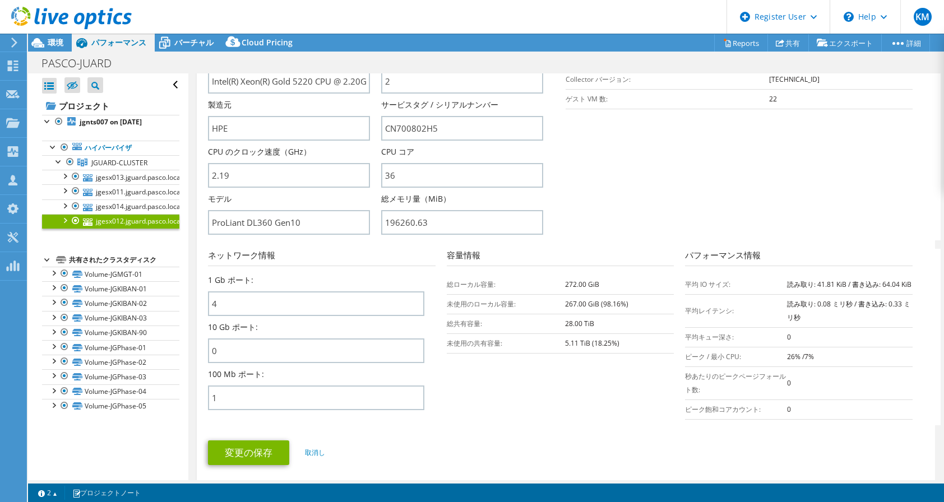
scroll to position [376, 0]
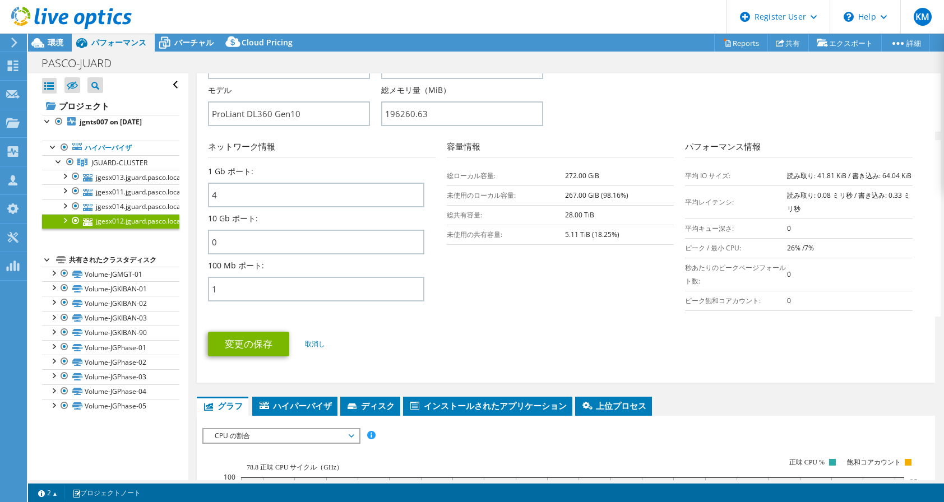
click at [539, 347] on ul "変更の保存 取消し" at bounding box center [566, 342] width 716 height 27
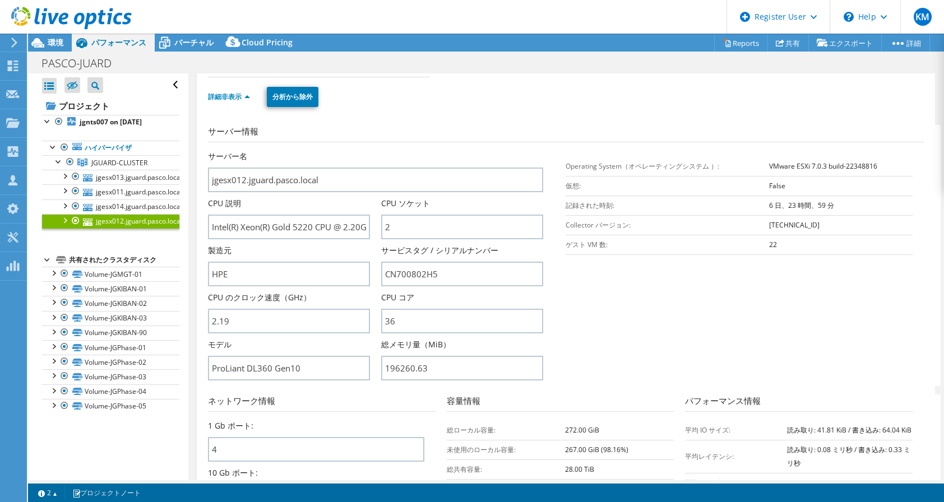
scroll to position [121, 0]
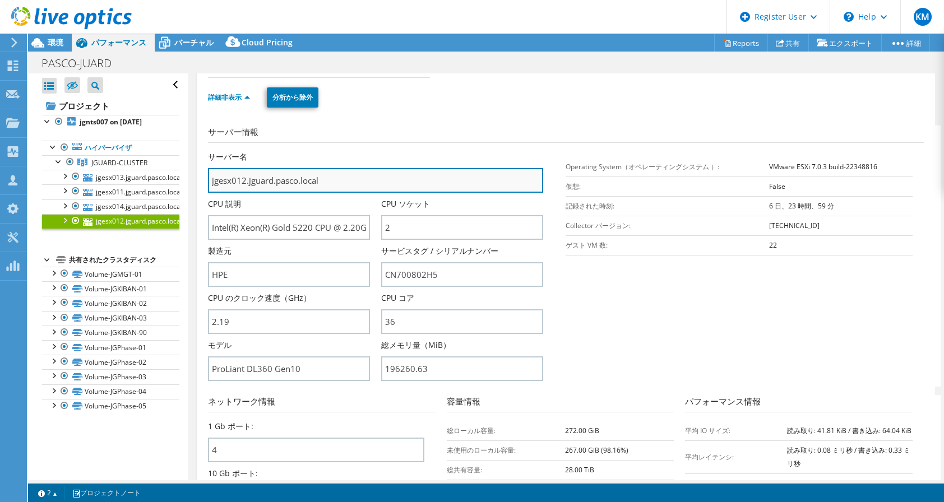
click at [323, 185] on input "jgesx012.jguard.pasco.local" at bounding box center [375, 180] width 335 height 25
drag, startPoint x: 353, startPoint y: 181, endPoint x: 68, endPoint y: 175, distance: 284.7
click at [68, 175] on div "すべて開く すべて閉じる 除外されたノードを非表示 プロジェクトツリーフィルタ" at bounding box center [486, 276] width 916 height 407
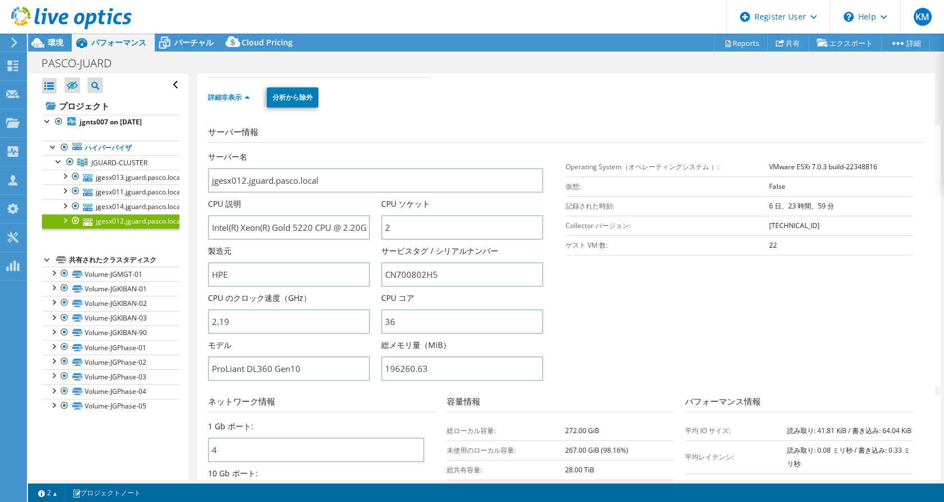
click at [712, 307] on section "サーバー情報 サーバー名 jgesx012.jguard.pasco.local CPU 説明 Intel(R) Xeon(R) Gold 5220 CPU …" at bounding box center [568, 256] width 721 height 261
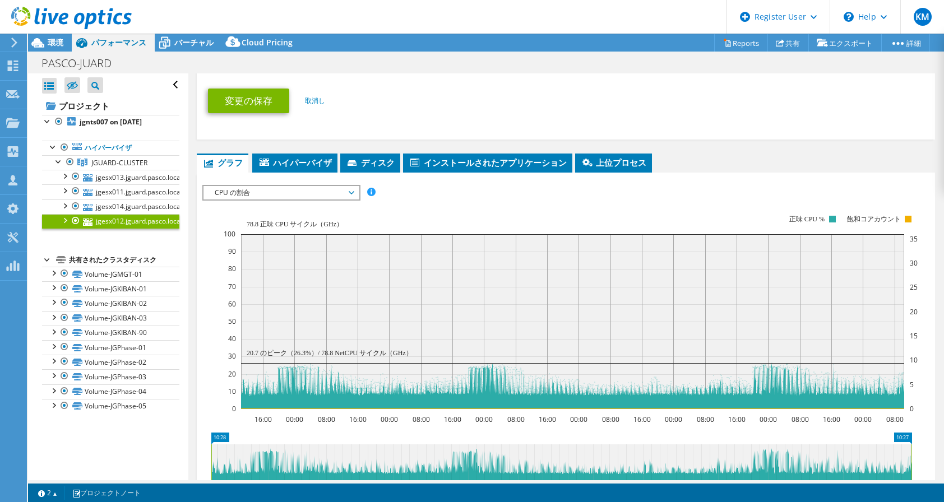
scroll to position [633, 0]
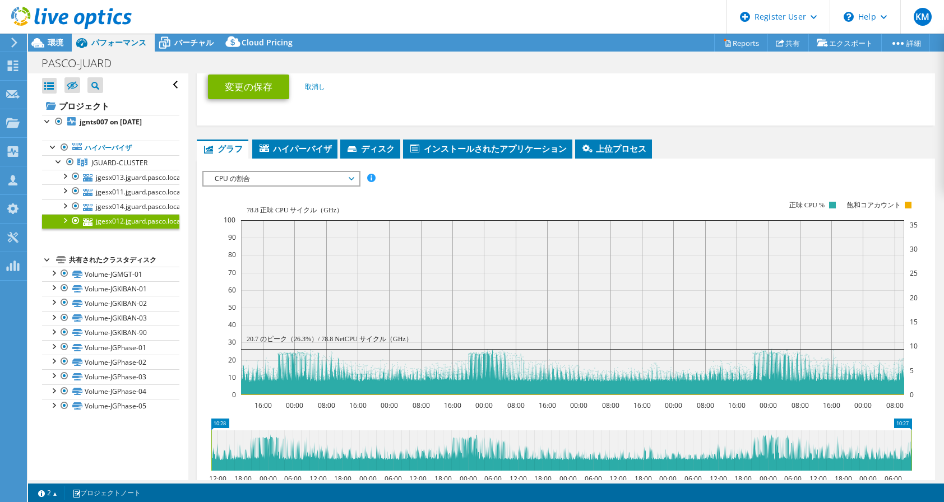
click at [720, 99] on ul "変更の保存 取消し" at bounding box center [566, 85] width 716 height 27
click at [314, 184] on span "CPU の割合" at bounding box center [281, 178] width 144 height 13
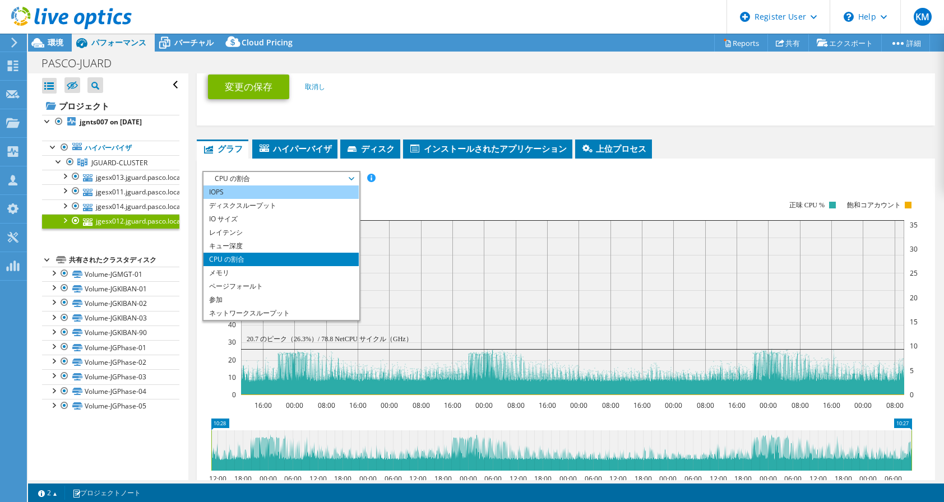
click at [300, 199] on li "IOPS" at bounding box center [280, 191] width 155 height 13
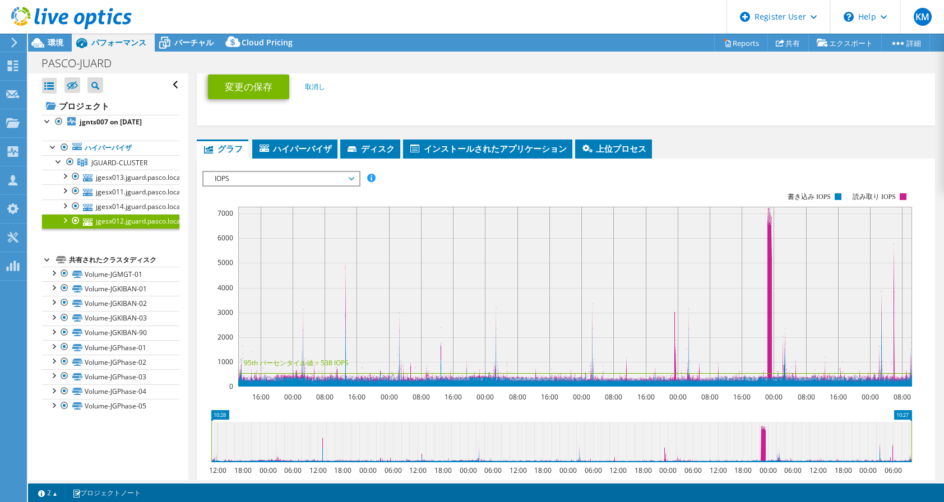
click at [923, 429] on section "IOPS ディスクスループット IO サイズ レイテンシ キュー深度 CPU の割合 メモリ ページフォールト 参加 ネットワークスループット 上位サーバ（ペ…" at bounding box center [566, 385] width 738 height 453
